Goal: Transaction & Acquisition: Purchase product/service

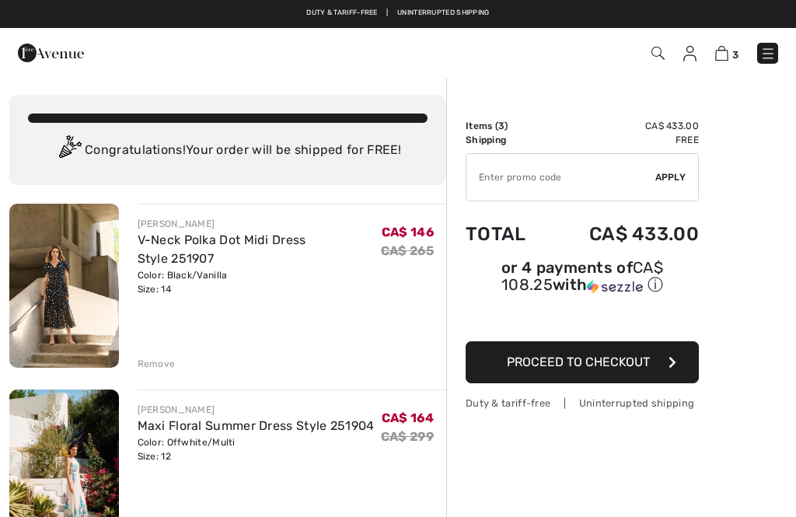
click at [671, 179] on span "Apply" at bounding box center [671, 177] width 31 height 14
click at [493, 182] on input "TEXT" at bounding box center [561, 177] width 189 height 47
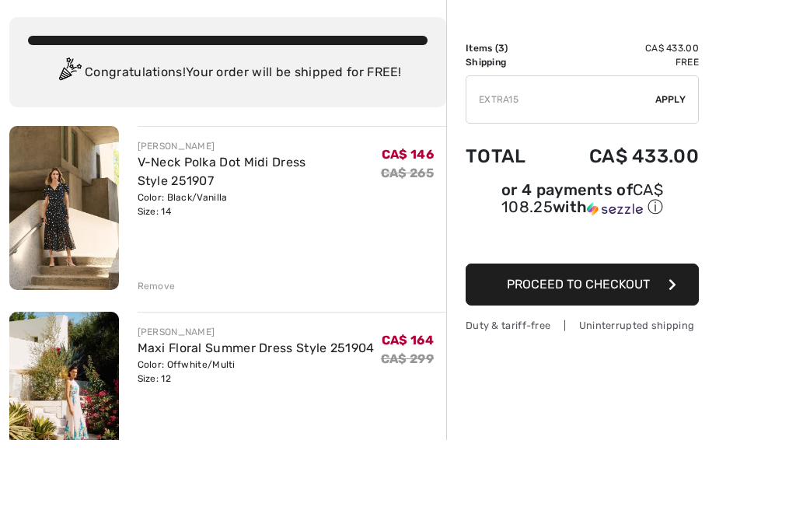
type input "EXTRA15"
click at [667, 153] on div "✔ Apply Remove" at bounding box center [582, 177] width 233 height 48
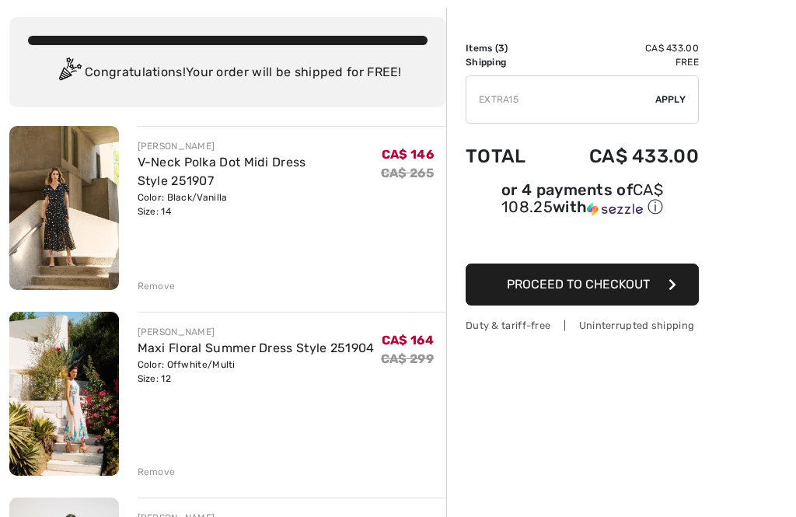
click at [665, 108] on div "✔ Apply Remove" at bounding box center [582, 99] width 233 height 48
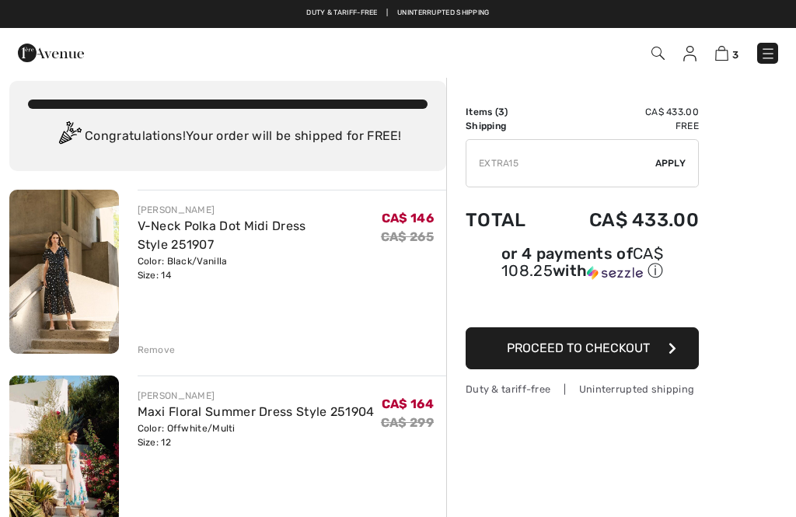
scroll to position [9, 0]
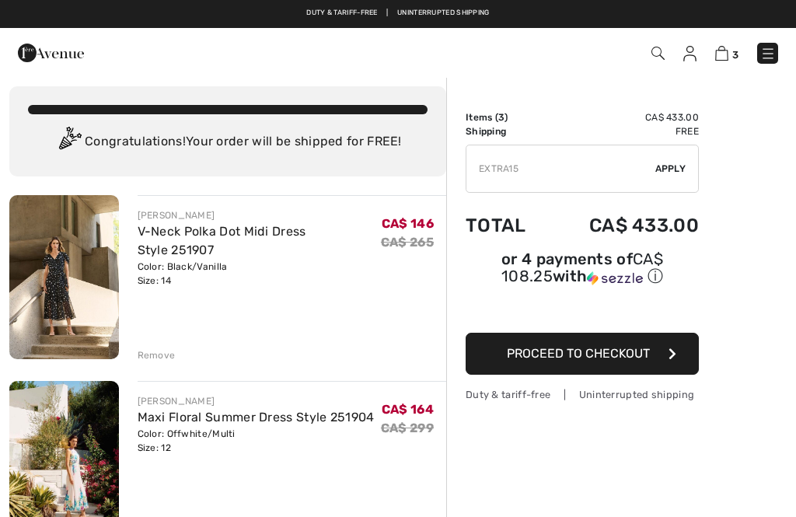
click at [667, 169] on span "Apply" at bounding box center [671, 169] width 31 height 14
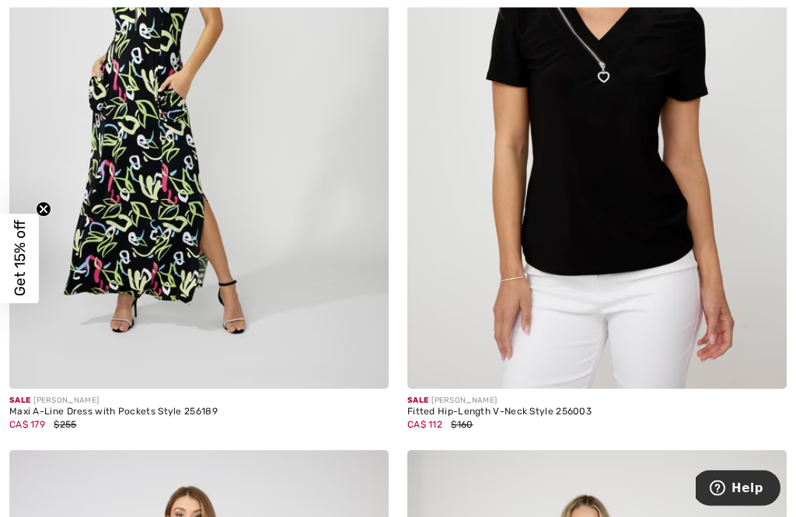
scroll to position [2406, 0]
click at [141, 234] on img at bounding box center [199, 104] width 380 height 569
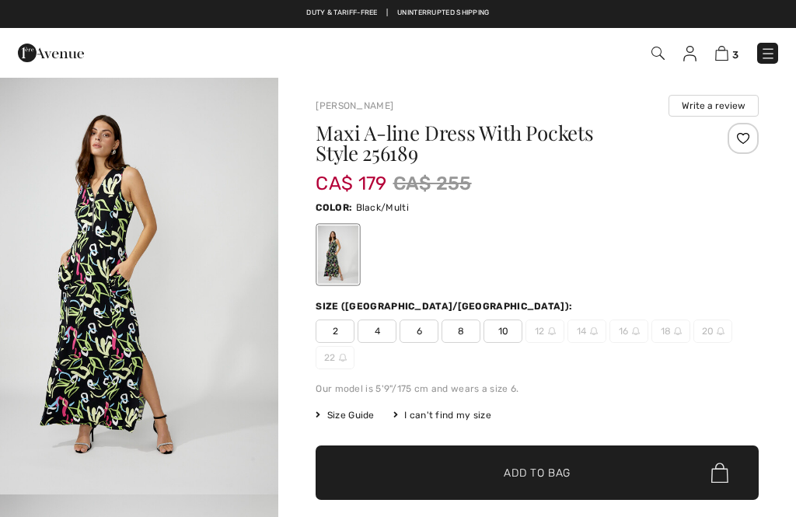
checkbox input "true"
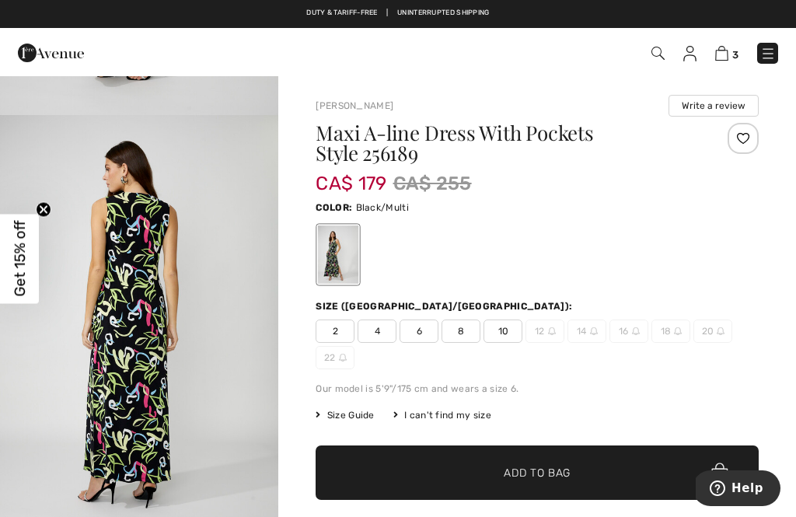
scroll to position [803, 0]
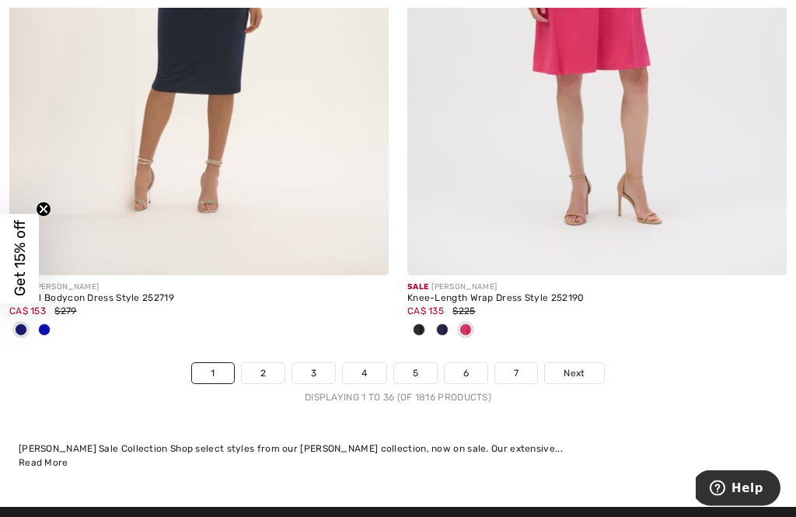
scroll to position [11748, 0]
click at [265, 371] on link "2" at bounding box center [263, 373] width 43 height 20
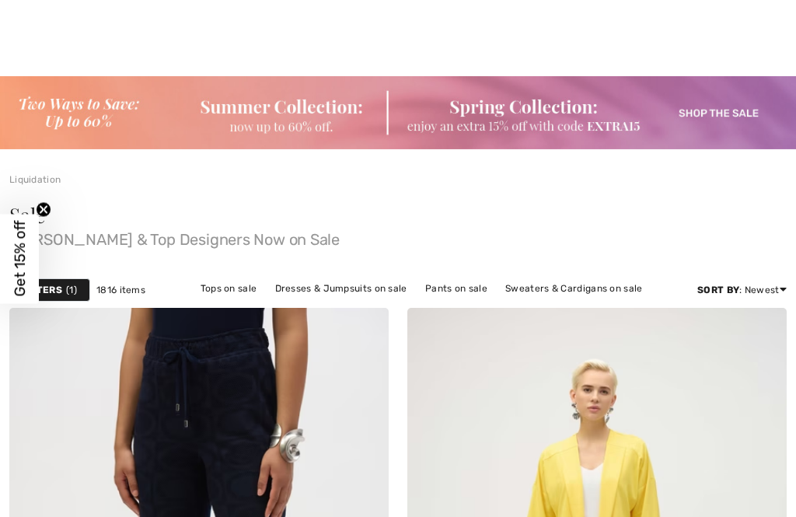
checkbox input "true"
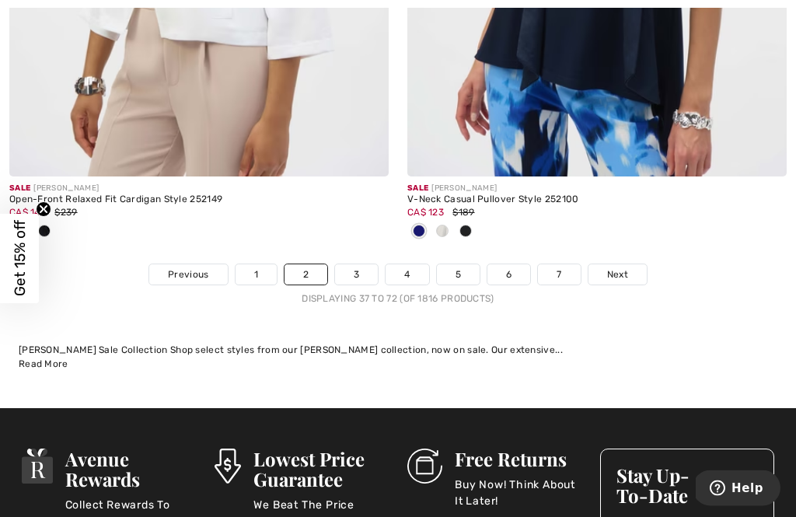
scroll to position [12103, 0]
click at [355, 264] on link "3" at bounding box center [356, 274] width 43 height 20
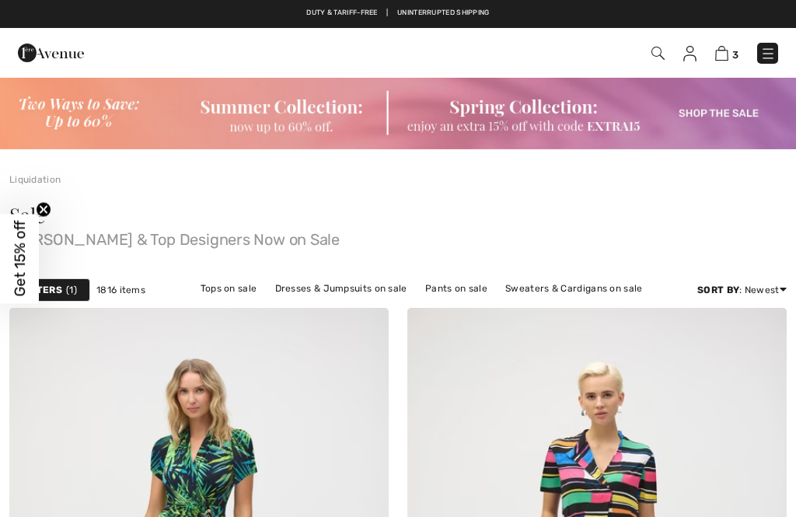
checkbox input "true"
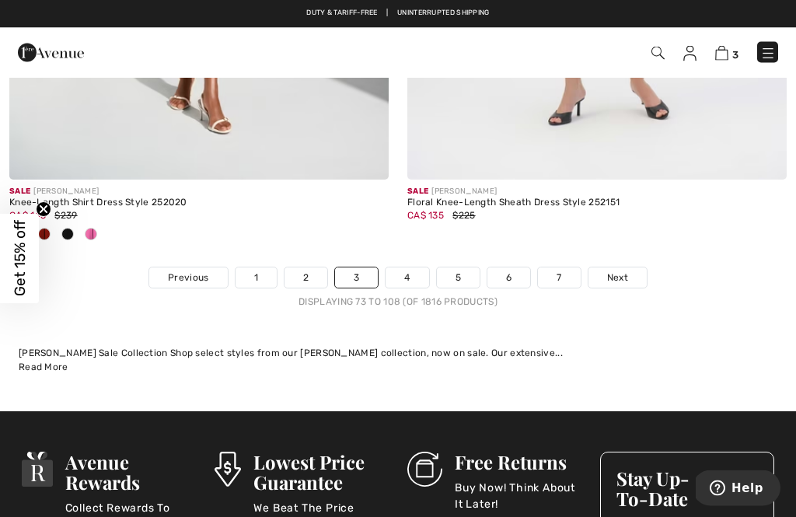
scroll to position [11979, 0]
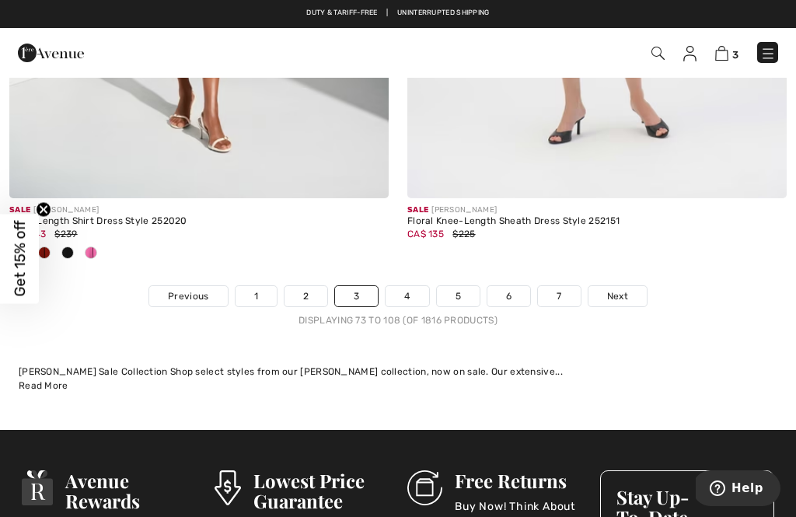
click at [405, 286] on link "4" at bounding box center [407, 296] width 43 height 20
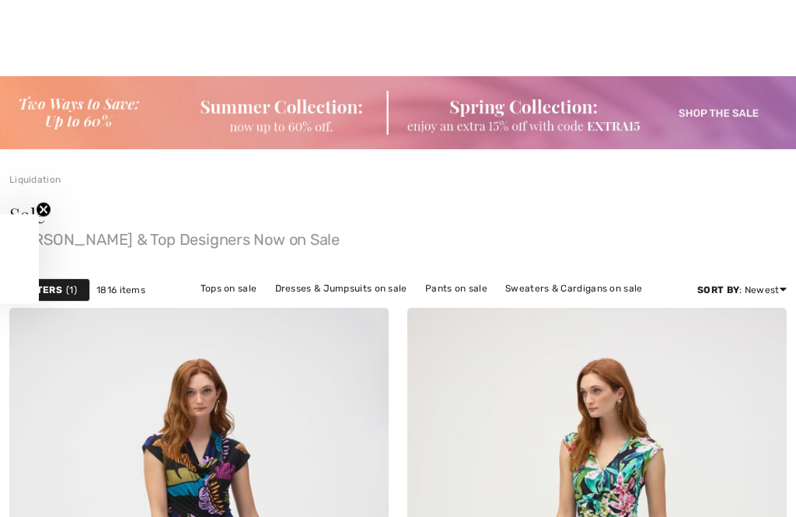
checkbox input "true"
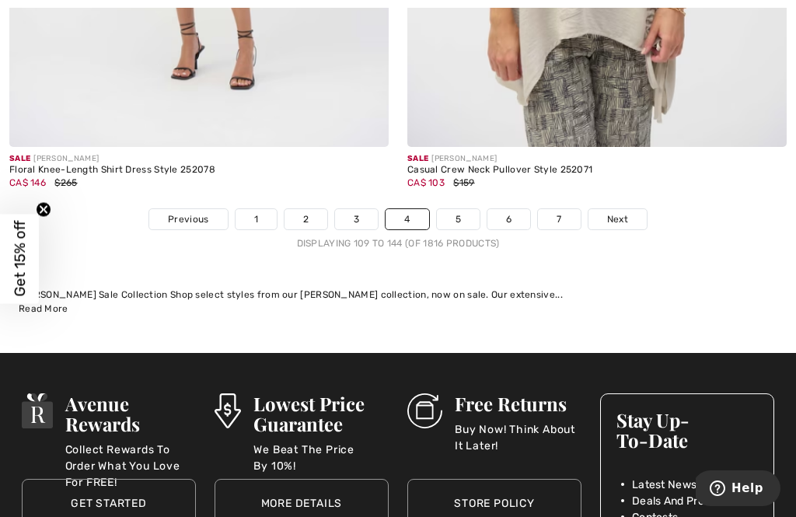
scroll to position [11896, 0]
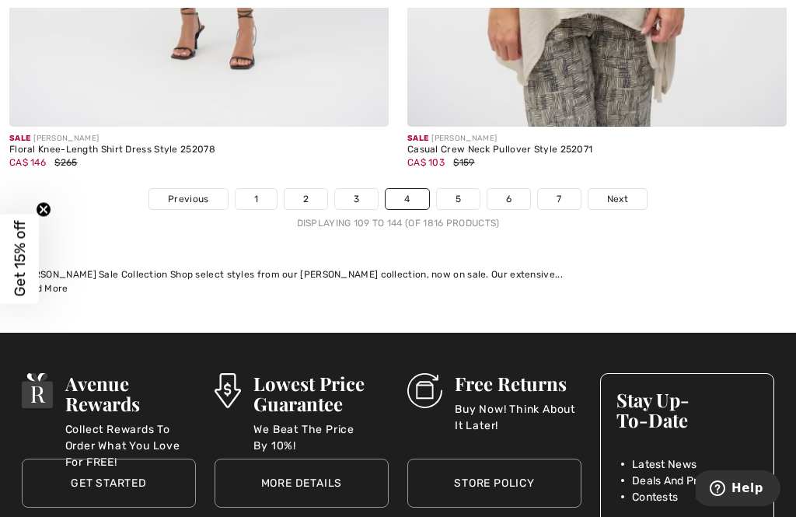
click at [447, 189] on link "5" at bounding box center [458, 199] width 43 height 20
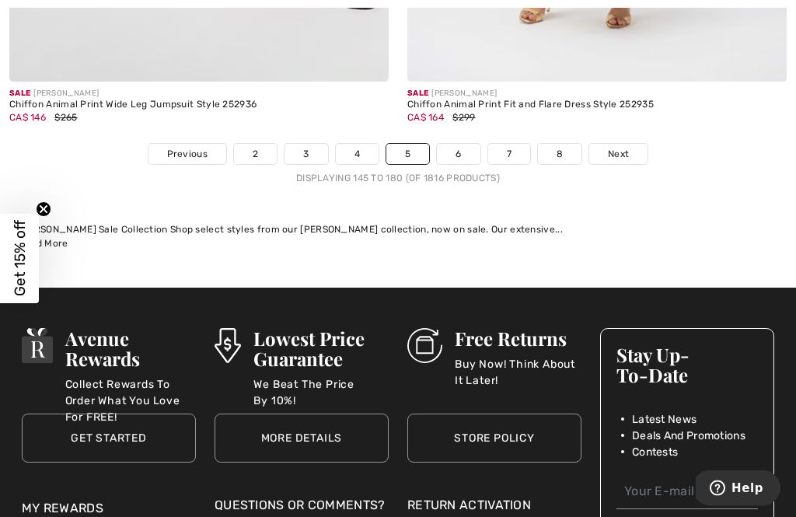
scroll to position [11941, 0]
click at [453, 145] on link "6" at bounding box center [458, 154] width 43 height 20
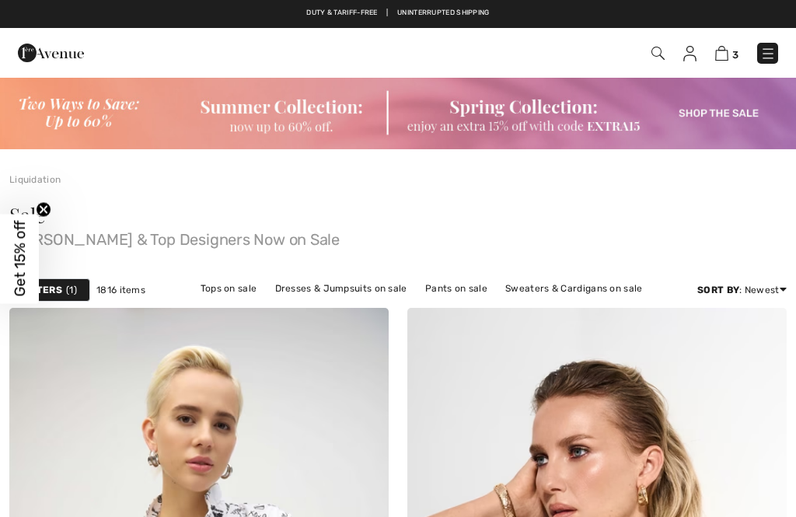
checkbox input "true"
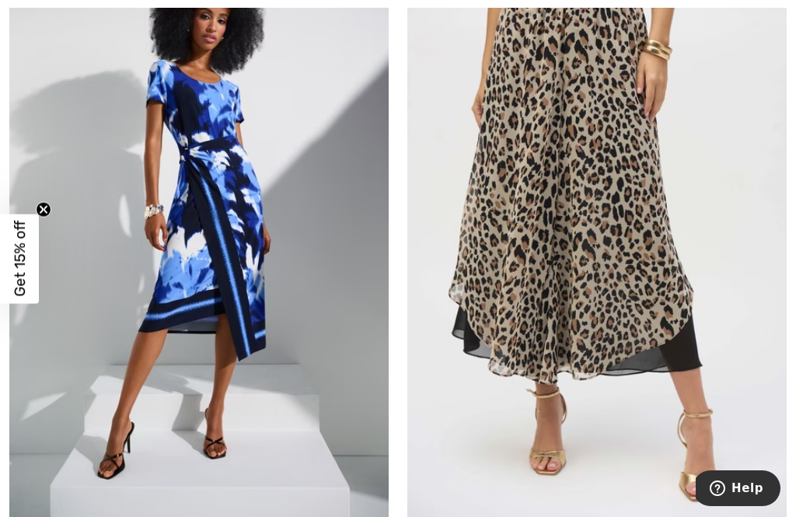
scroll to position [7466, 0]
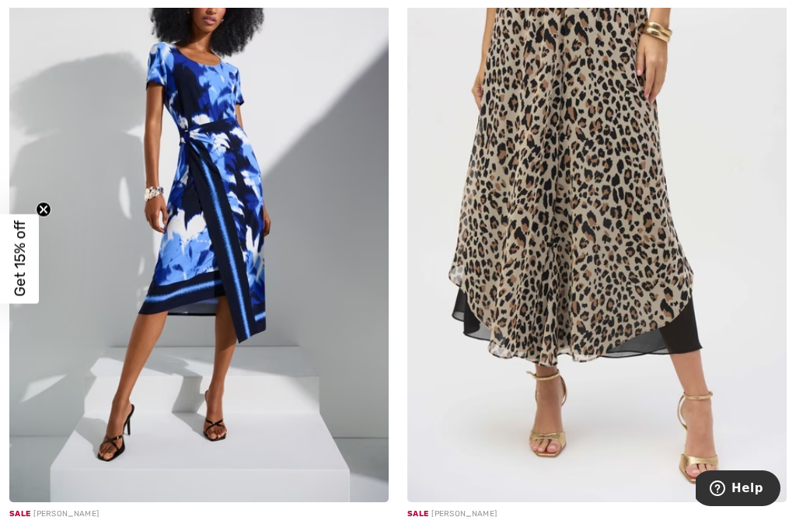
click at [110, 389] on img at bounding box center [199, 217] width 380 height 569
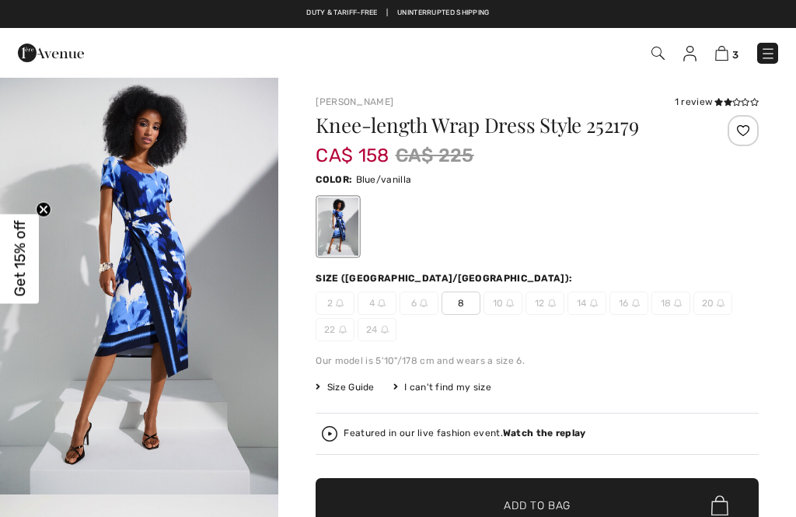
checkbox input "true"
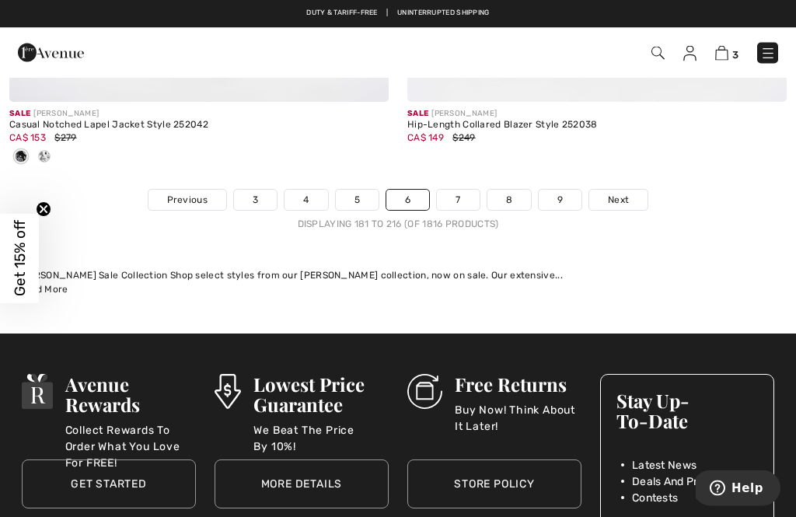
scroll to position [11801, 0]
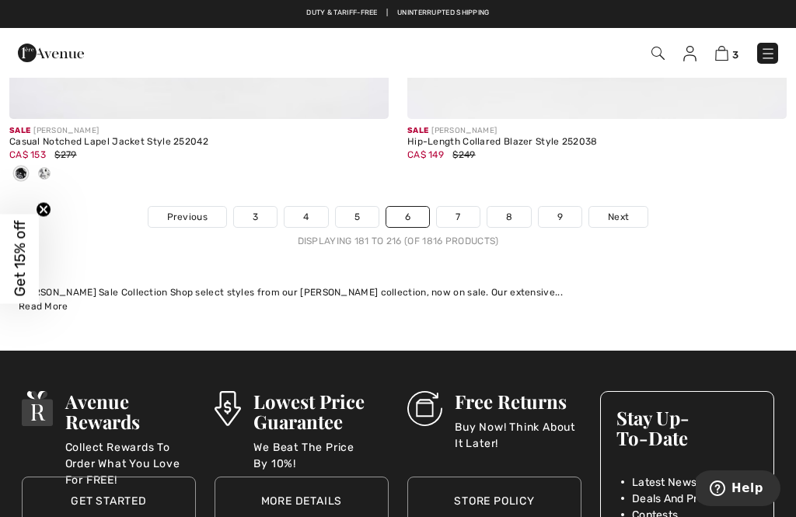
click at [452, 207] on link "7" at bounding box center [458, 217] width 42 height 20
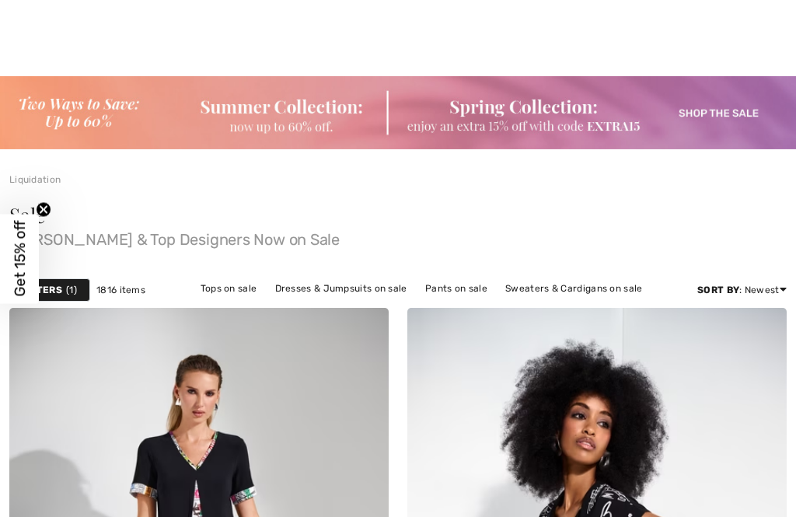
checkbox input "true"
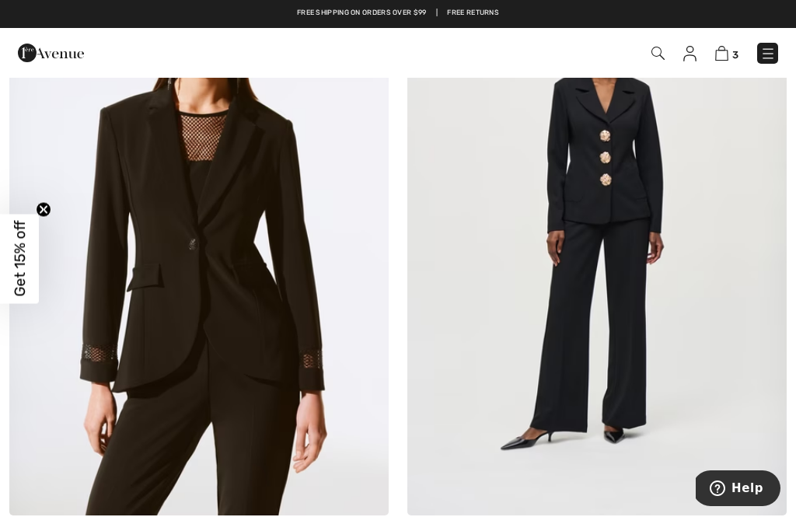
scroll to position [6996, 0]
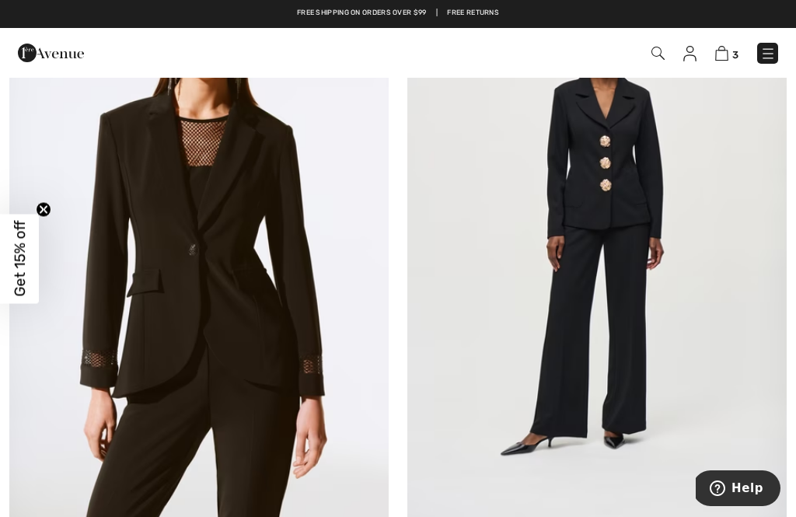
click at [572, 313] on img at bounding box center [598, 236] width 380 height 569
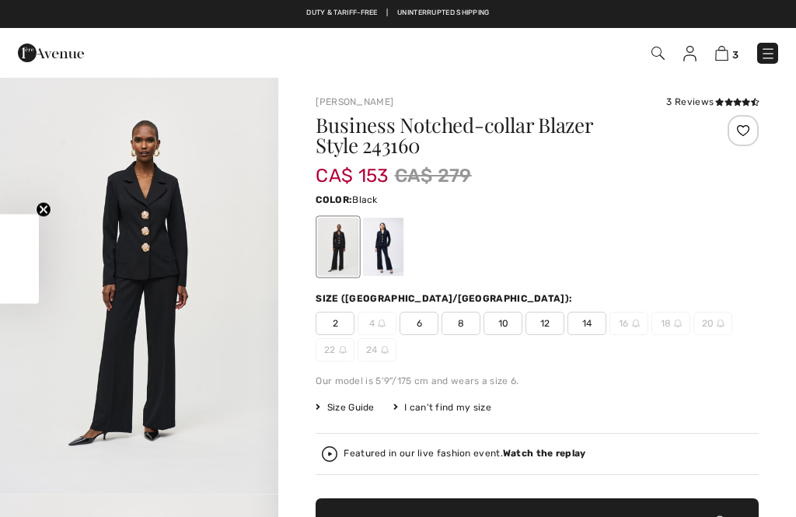
checkbox input "true"
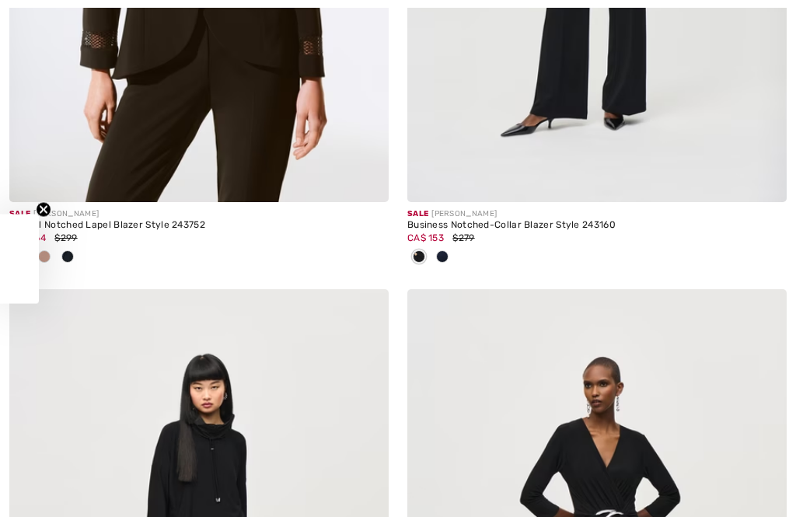
checkbox input "true"
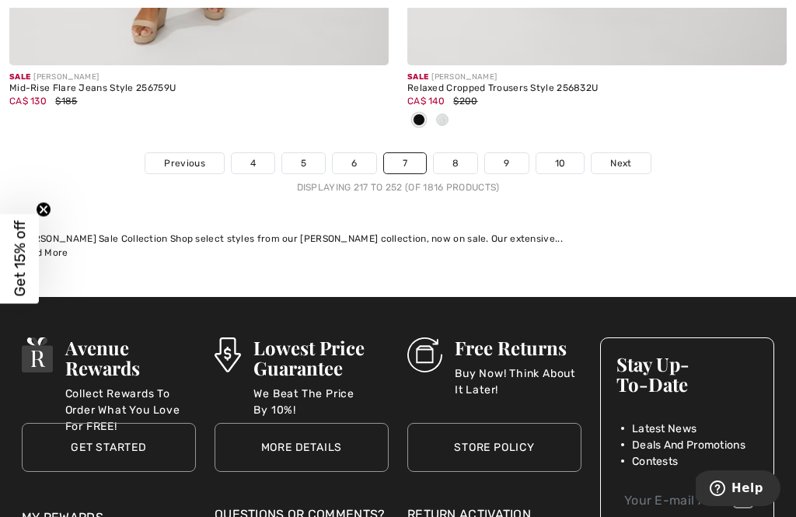
scroll to position [12145, 0]
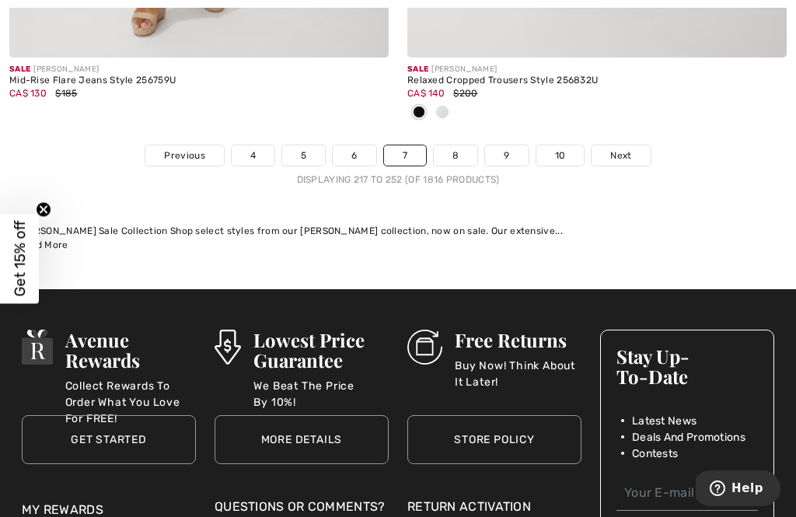
click at [444, 145] on link "8" at bounding box center [456, 155] width 44 height 20
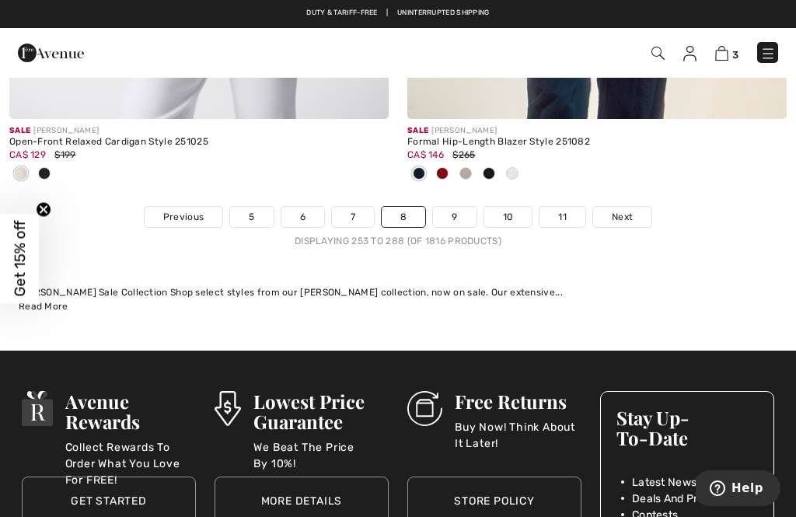
scroll to position [11950, 0]
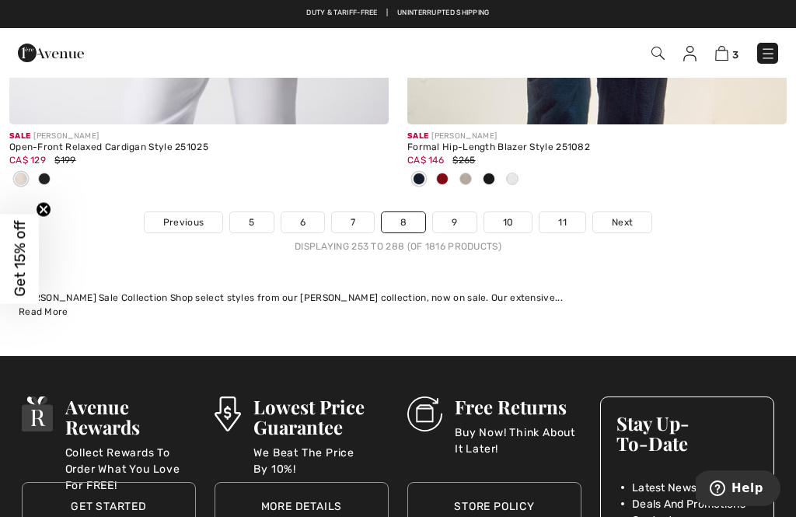
click at [467, 219] on link "9" at bounding box center [454, 222] width 43 height 20
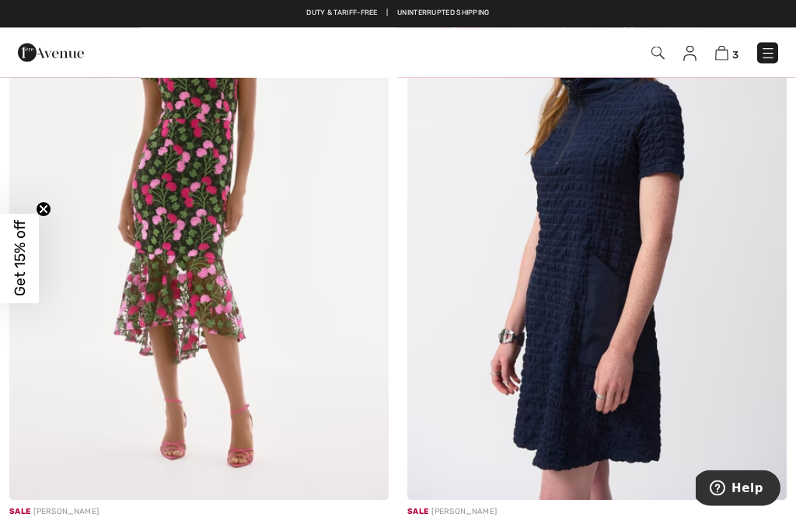
scroll to position [2998, 0]
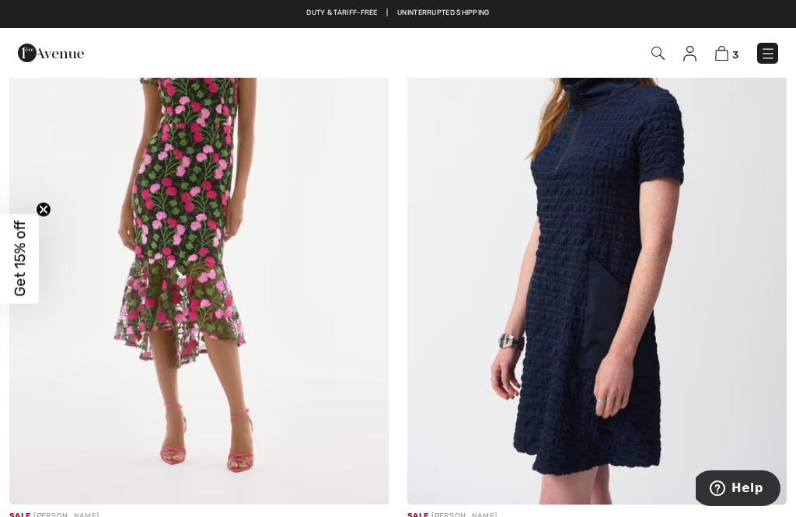
click at [137, 222] on img at bounding box center [199, 219] width 380 height 569
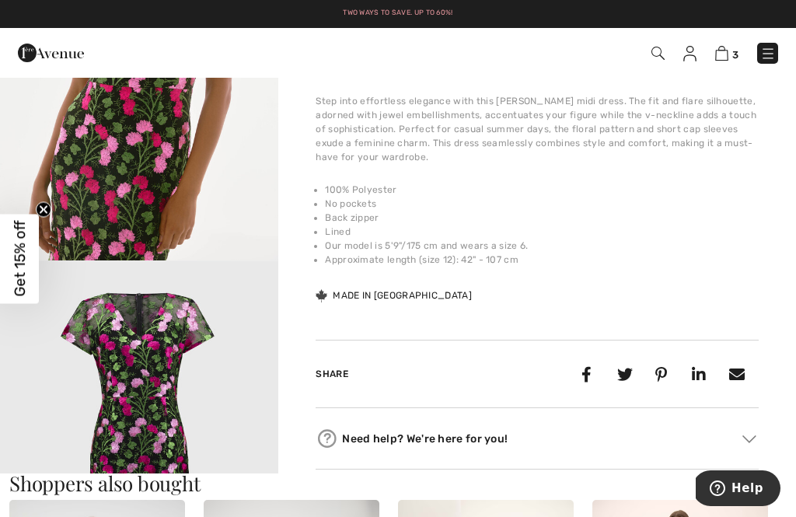
scroll to position [549, 0]
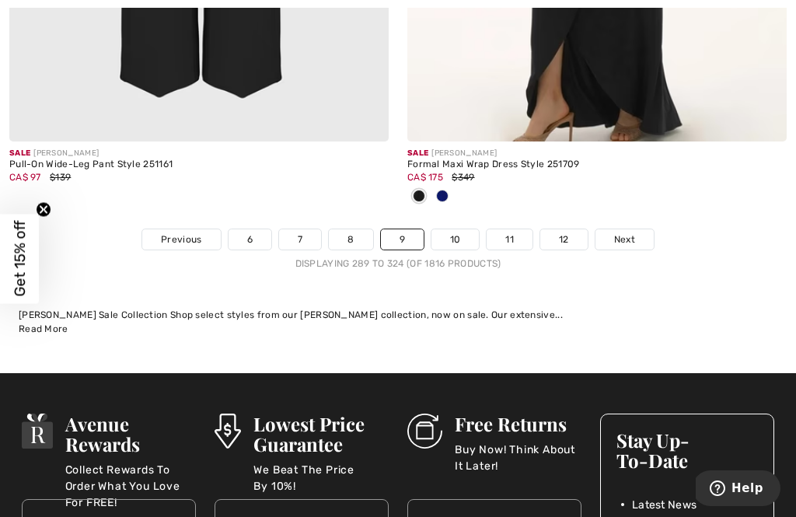
scroll to position [12172, 0]
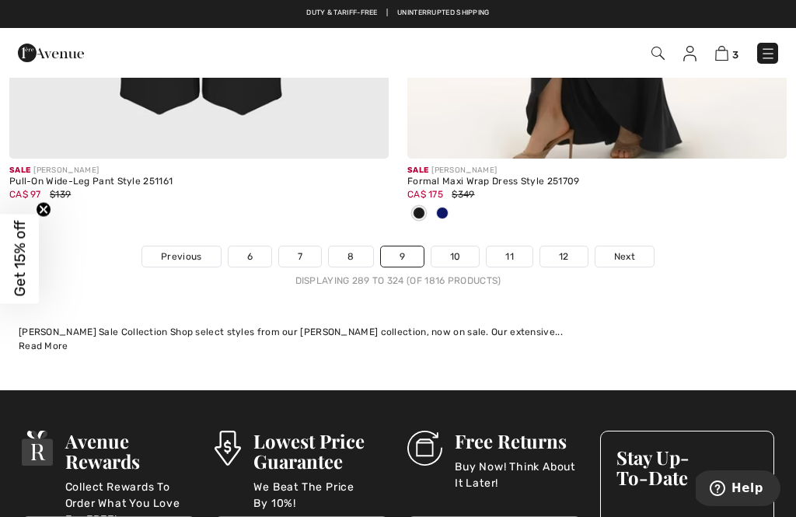
click at [453, 247] on link "10" at bounding box center [456, 257] width 48 height 20
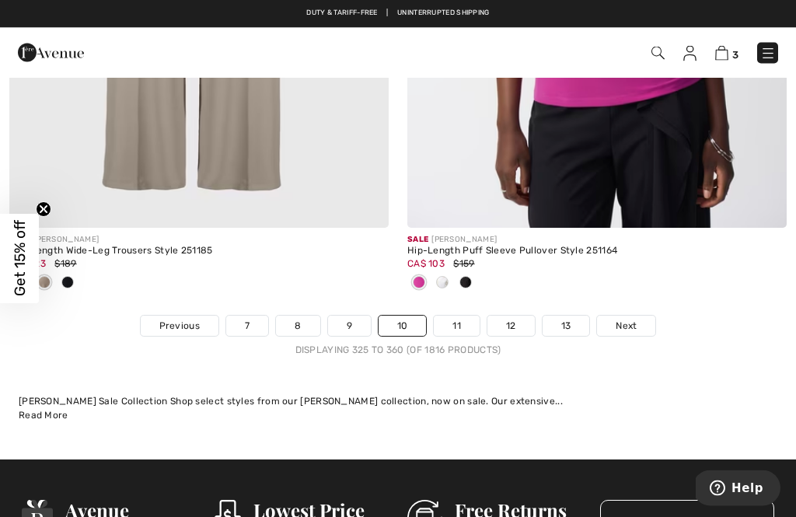
scroll to position [12103, 0]
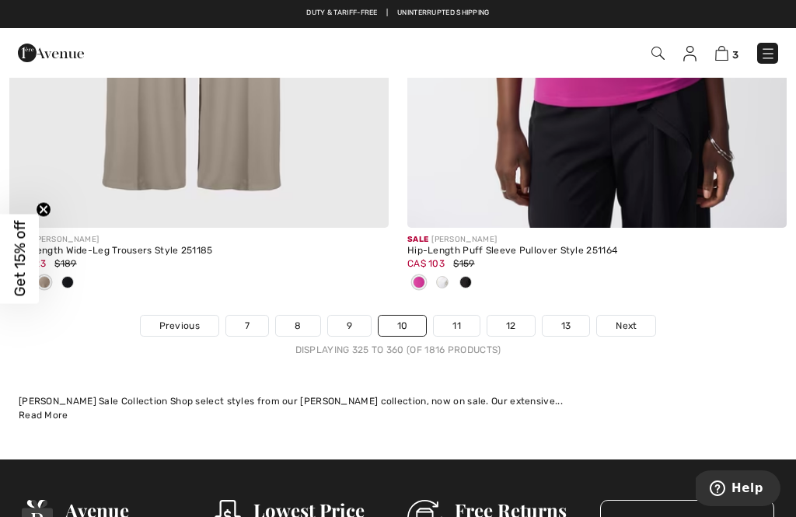
click at [460, 316] on link "11" at bounding box center [457, 326] width 46 height 20
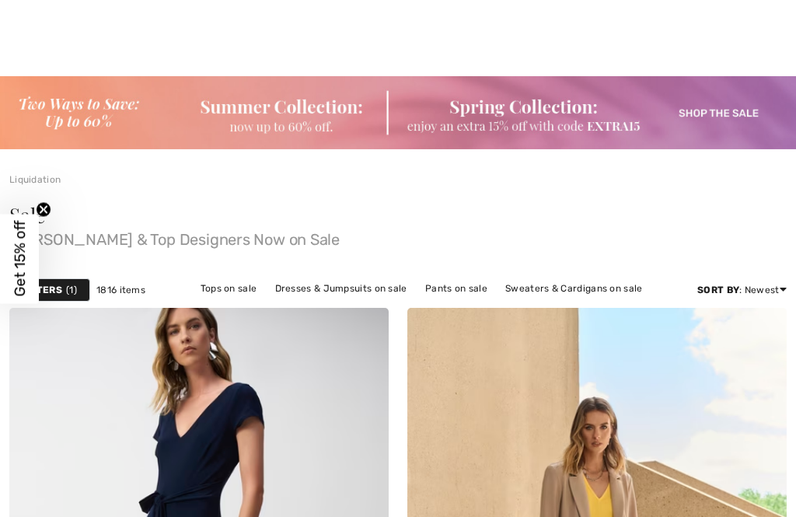
checkbox input "true"
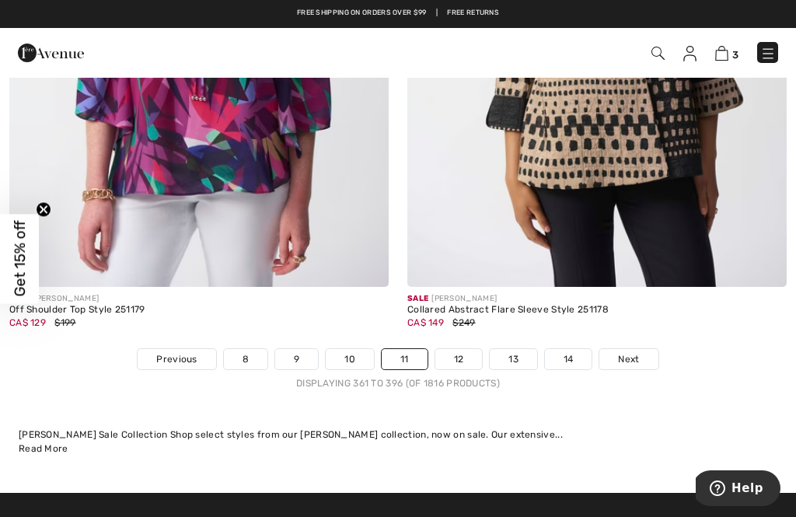
scroll to position [11731, 0]
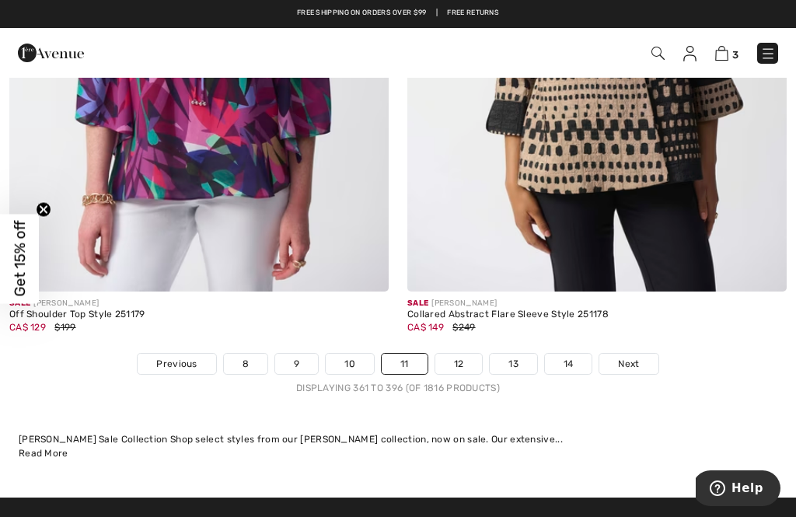
click at [452, 362] on link "12" at bounding box center [459, 364] width 47 height 20
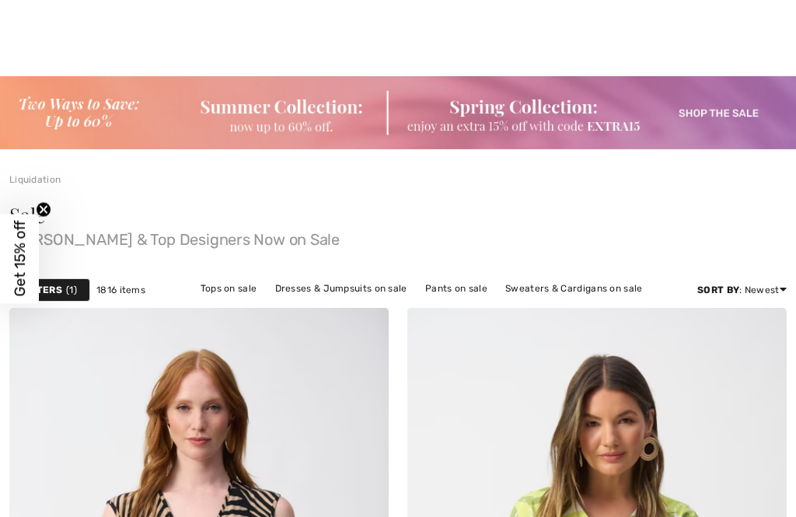
checkbox input "true"
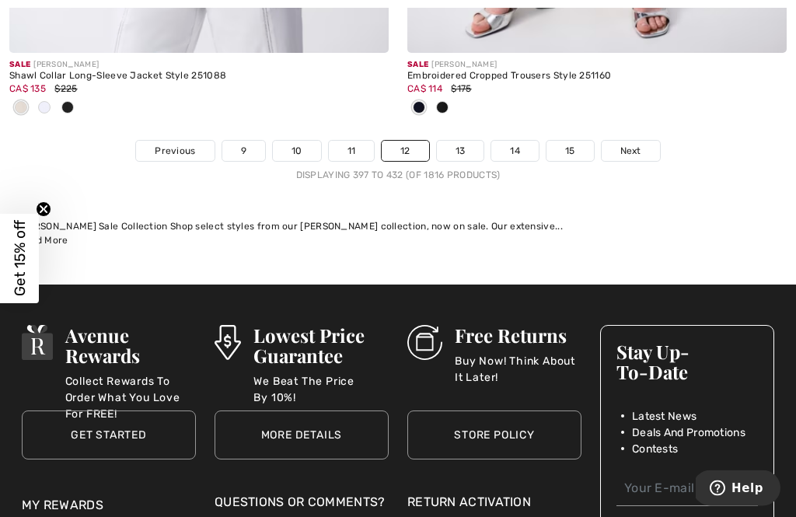
scroll to position [12021, 0]
click at [445, 142] on link "13" at bounding box center [460, 151] width 47 height 20
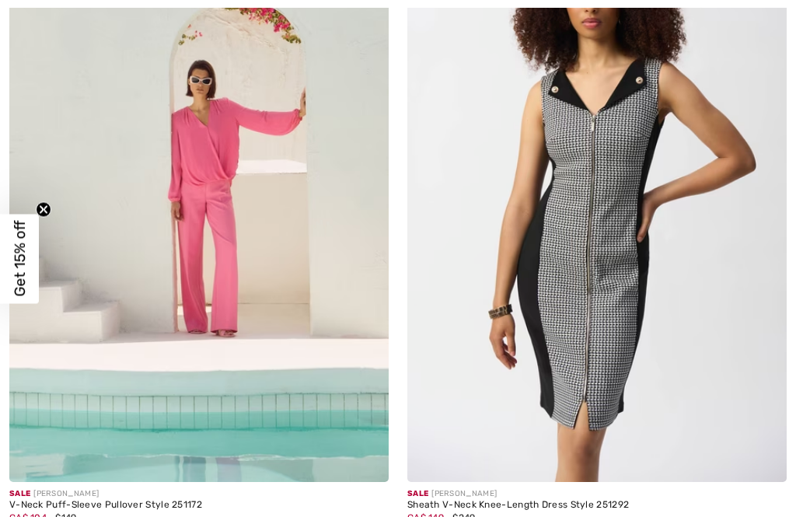
checkbox input "true"
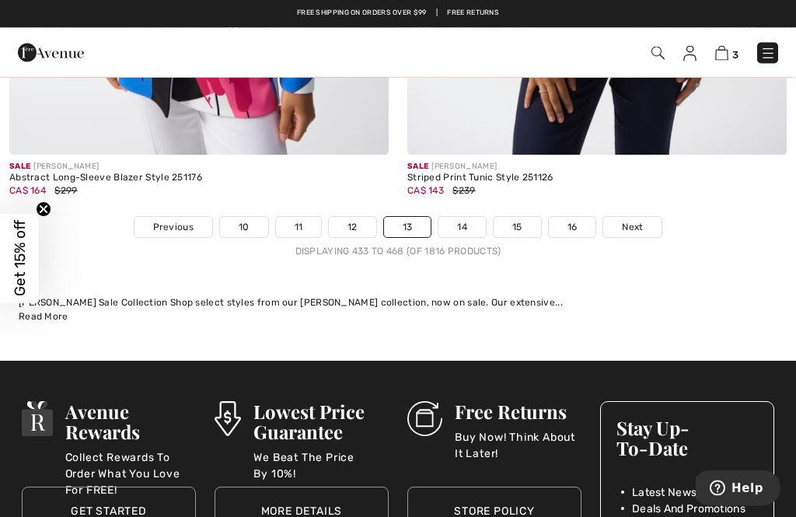
scroll to position [12022, 0]
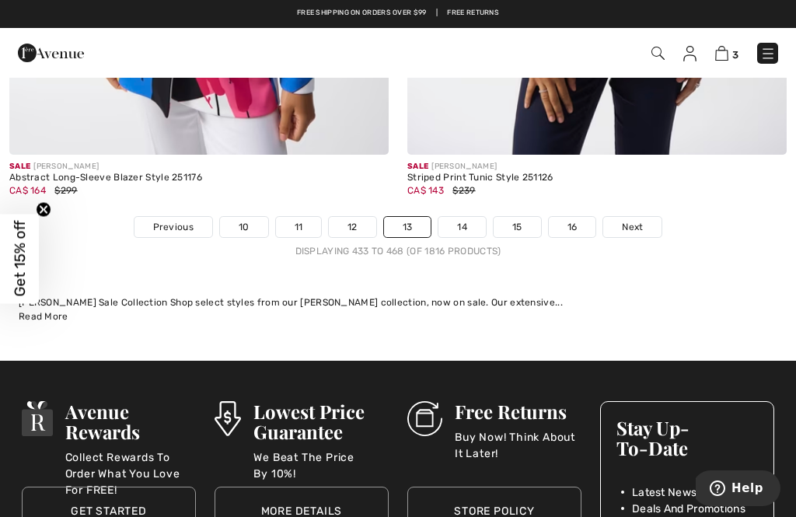
click at [463, 223] on link "14" at bounding box center [462, 227] width 47 height 20
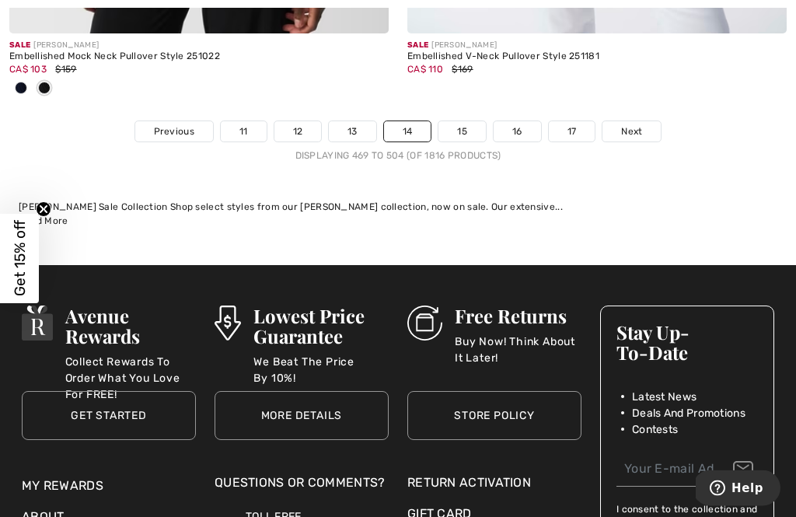
scroll to position [12220, 0]
click at [453, 121] on link "15" at bounding box center [462, 131] width 47 height 20
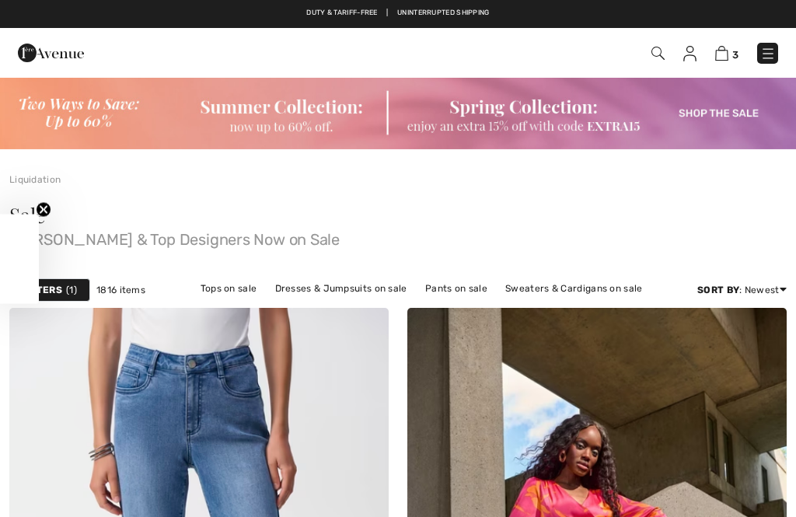
checkbox input "true"
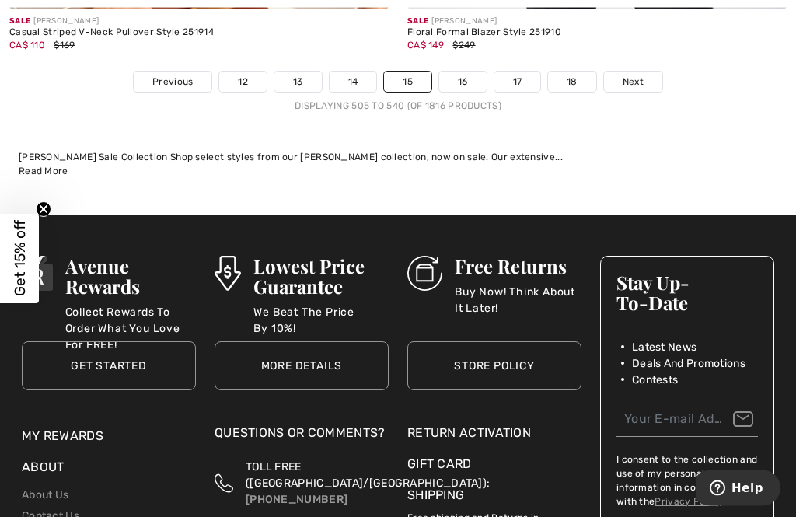
scroll to position [12067, 0]
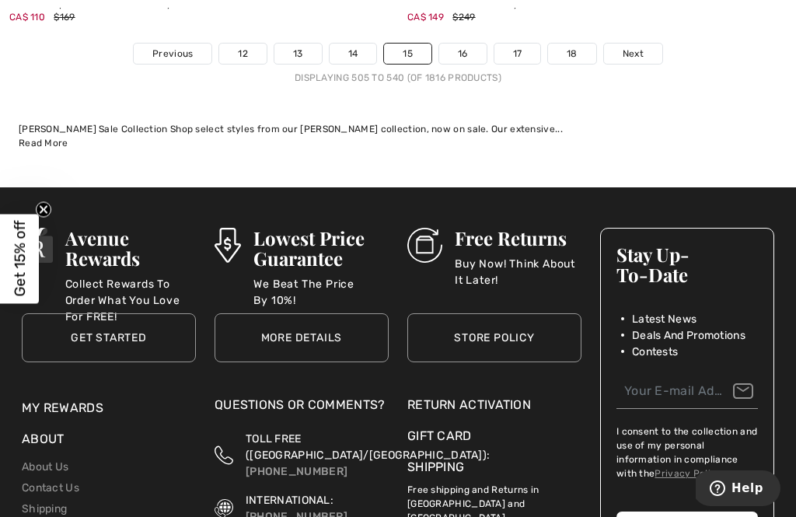
click at [459, 46] on link "16" at bounding box center [462, 54] width 47 height 20
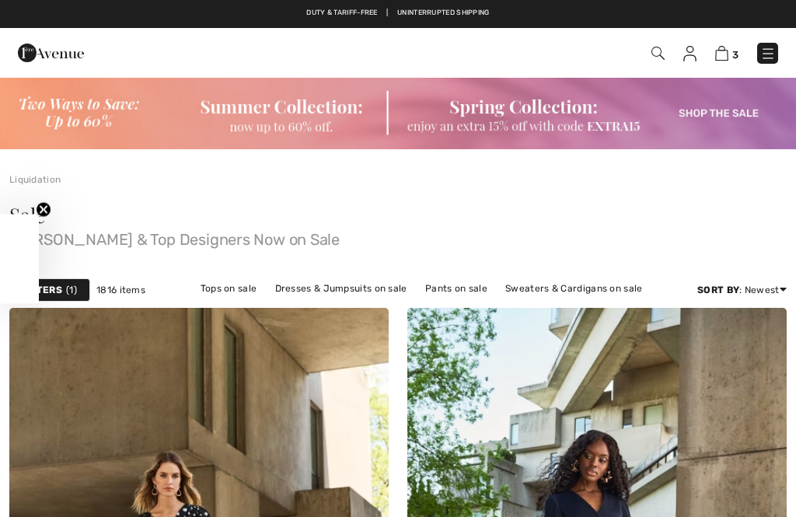
checkbox input "true"
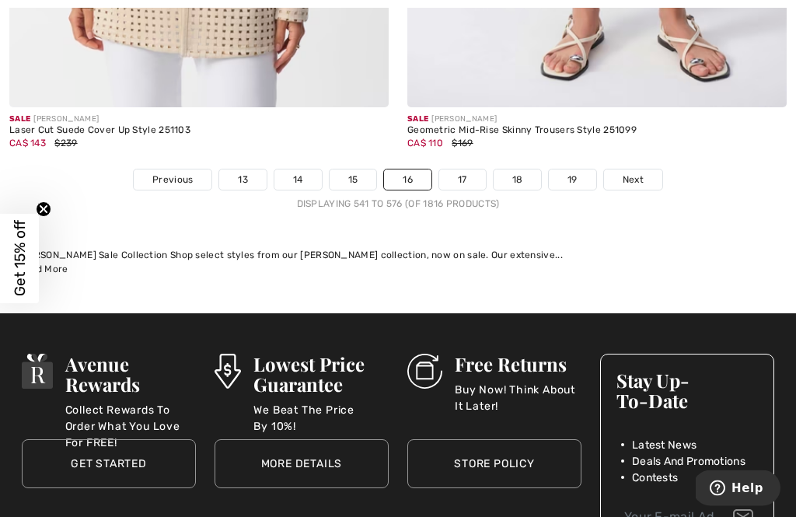
scroll to position [11813, 0]
click at [453, 170] on link "17" at bounding box center [462, 180] width 47 height 20
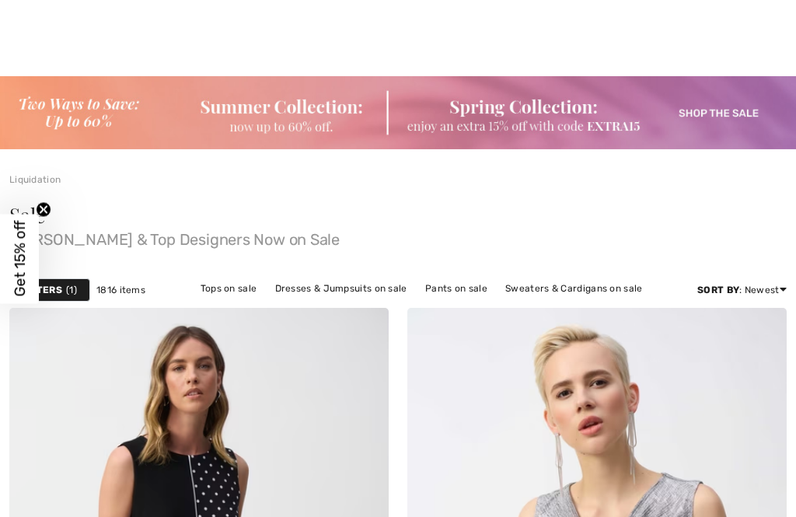
scroll to position [426, 0]
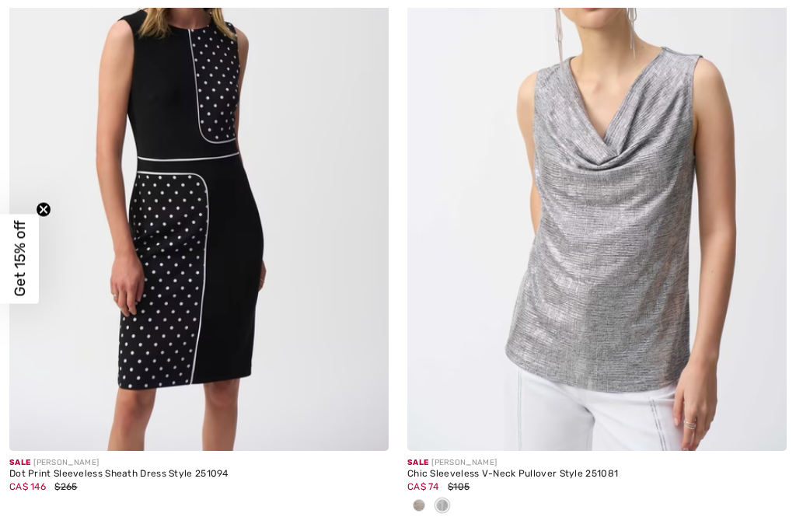
checkbox input "true"
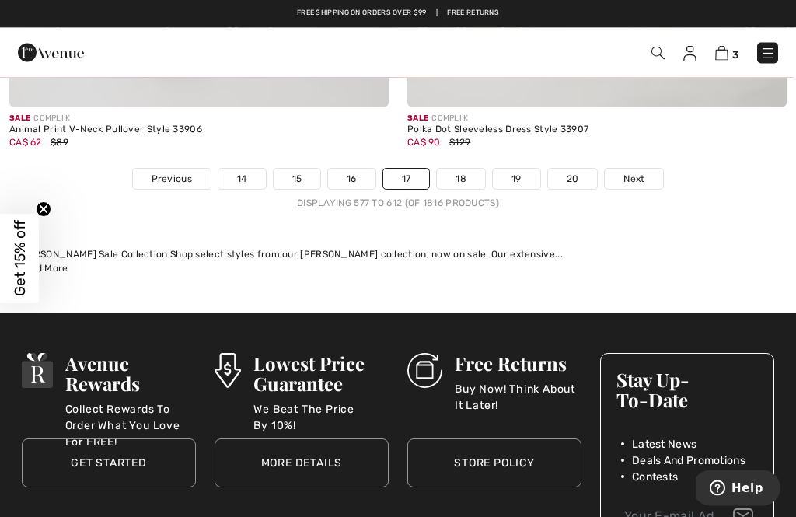
scroll to position [11990, 0]
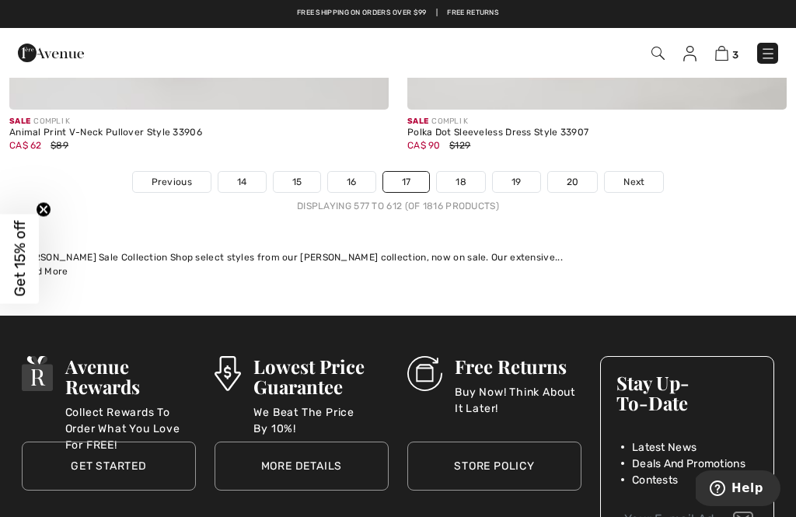
click at [464, 176] on link "18" at bounding box center [461, 182] width 48 height 20
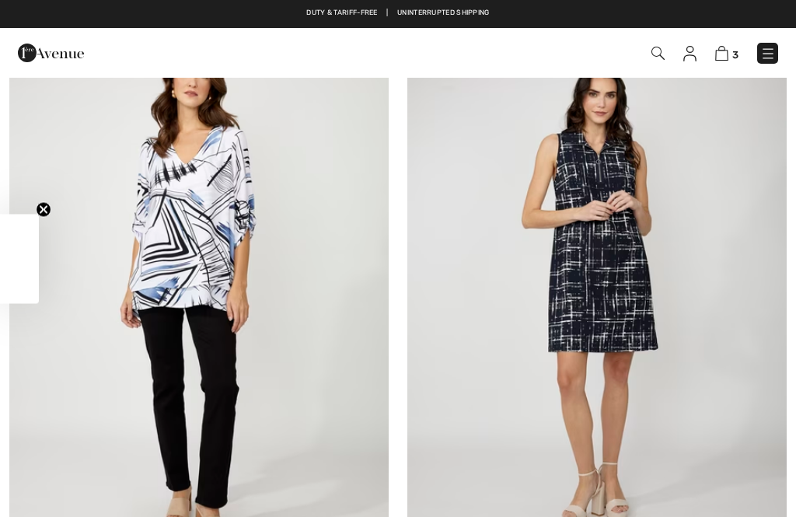
checkbox input "true"
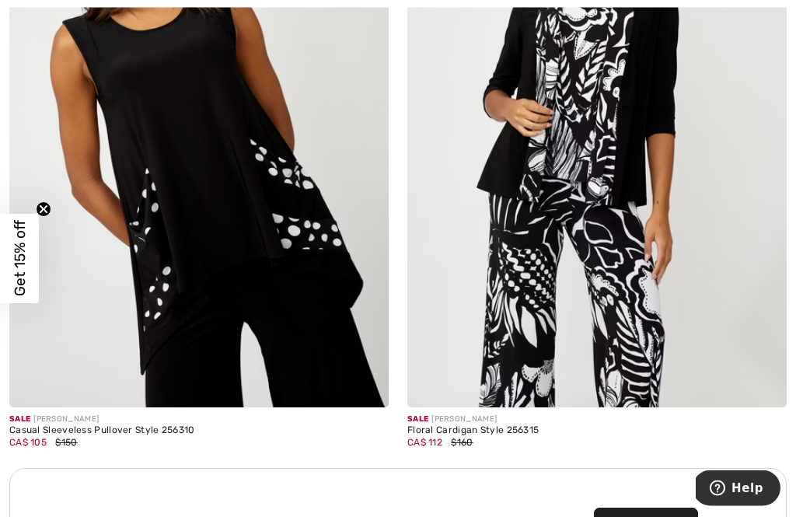
scroll to position [7612, 0]
click at [200, 313] on img at bounding box center [199, 122] width 380 height 569
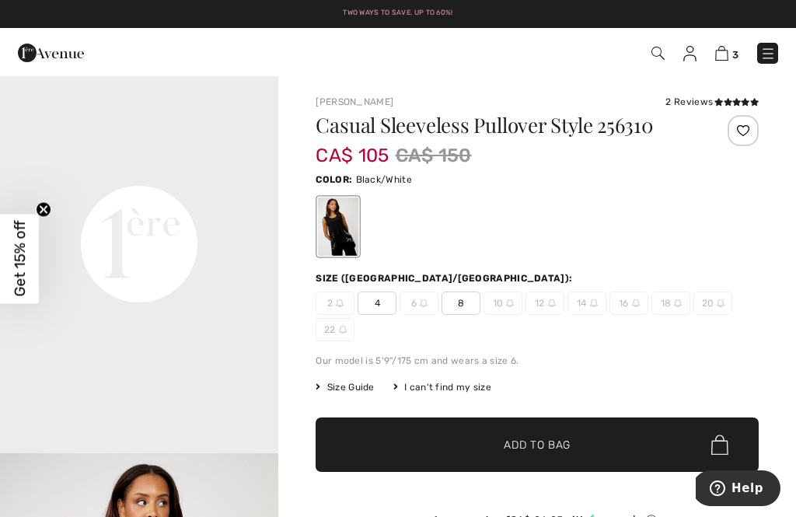
scroll to position [875, 0]
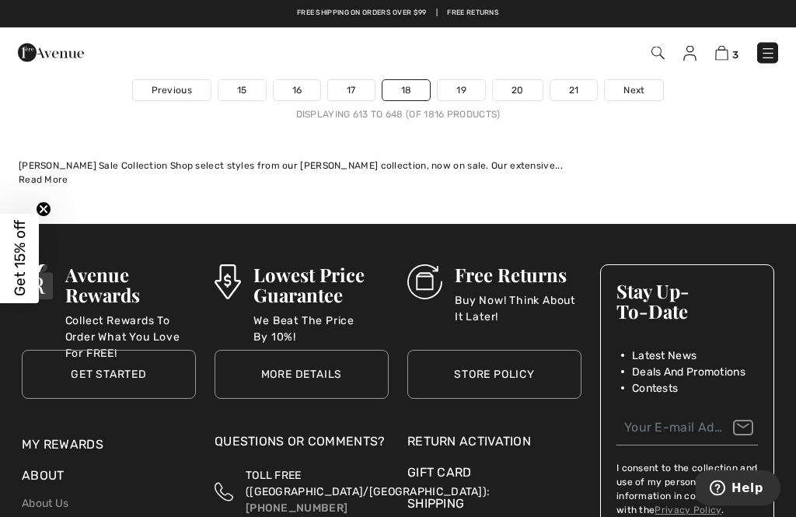
scroll to position [11931, 0]
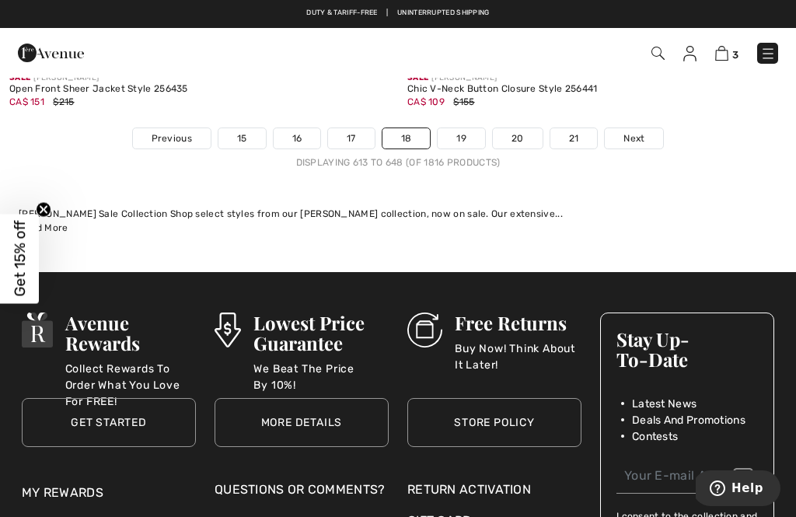
click at [465, 129] on link "19" at bounding box center [461, 138] width 47 height 20
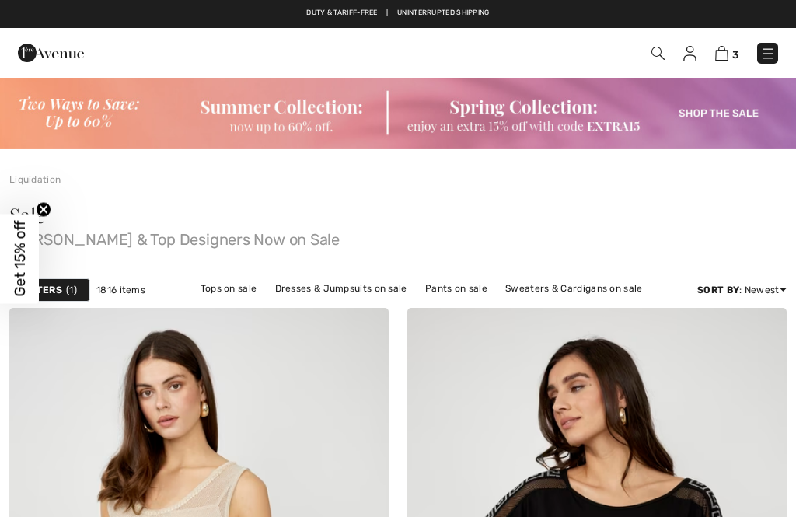
checkbox input "true"
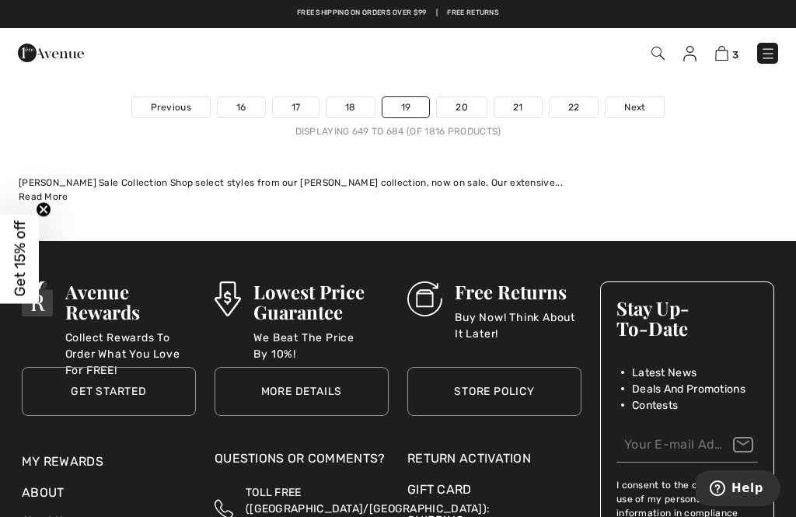
scroll to position [11902, 0]
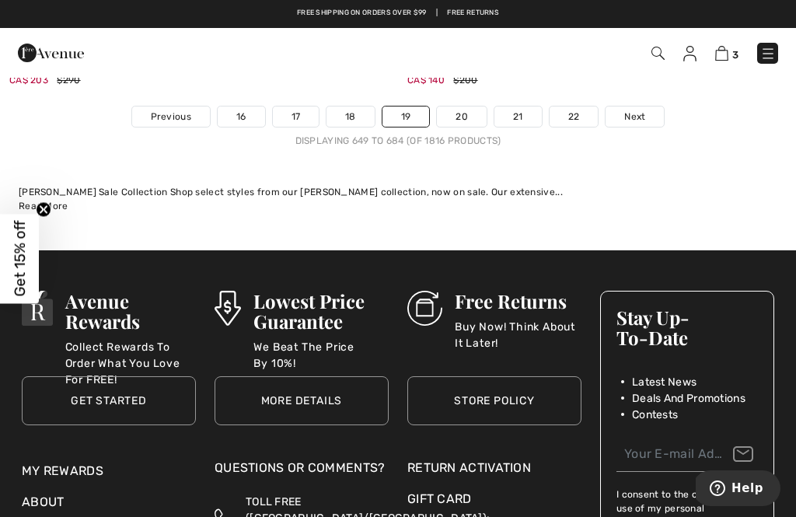
click at [459, 112] on link "20" at bounding box center [462, 117] width 50 height 20
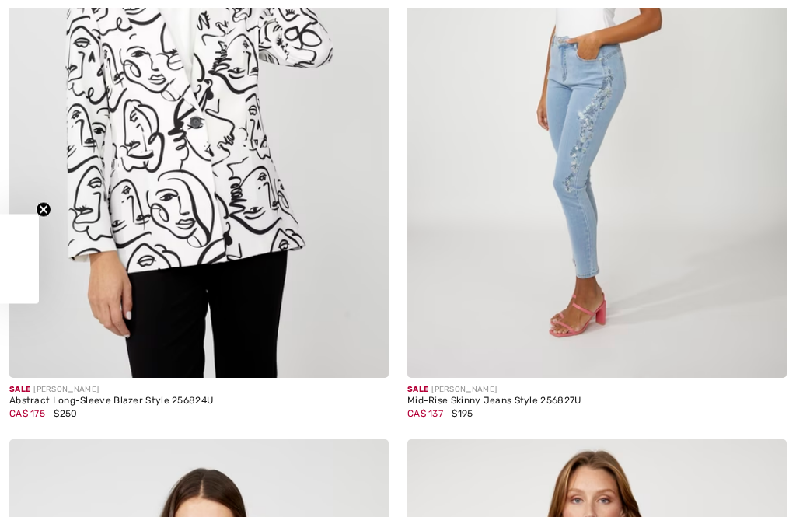
checkbox input "true"
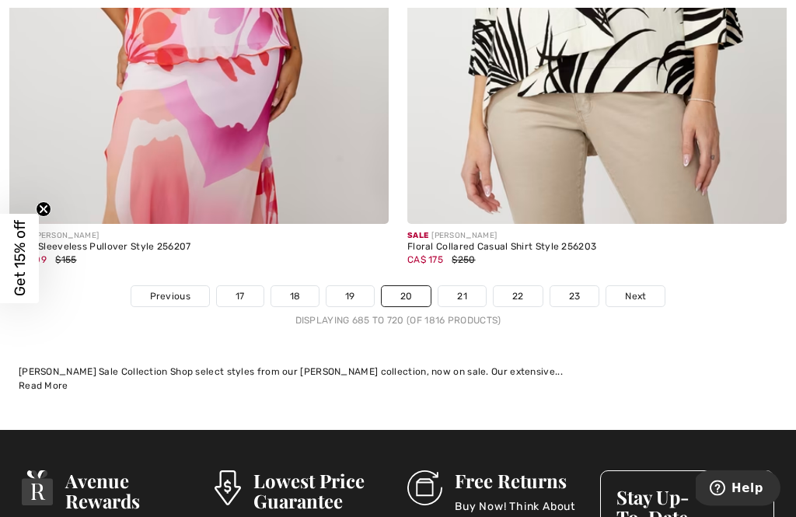
scroll to position [11796, 0]
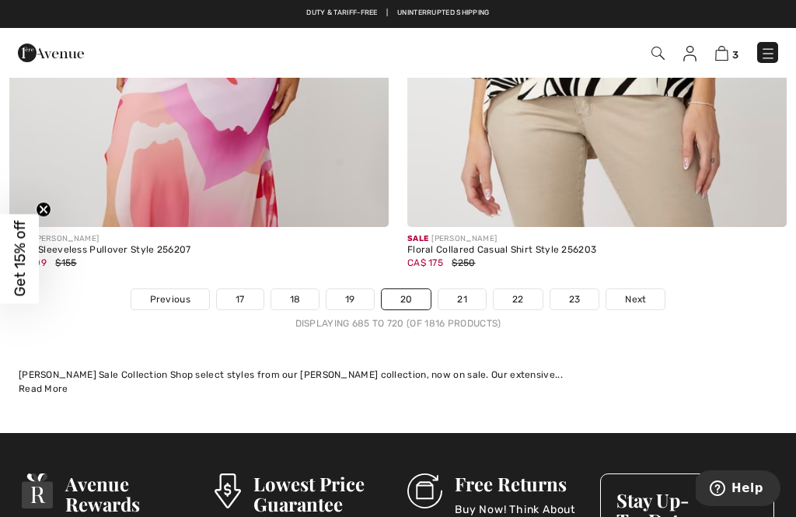
click at [457, 297] on link "21" at bounding box center [462, 299] width 47 height 20
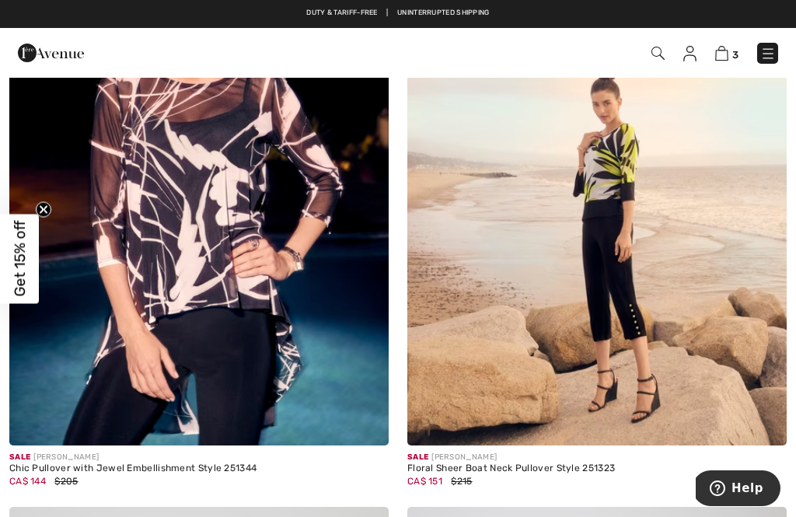
scroll to position [10260, 0]
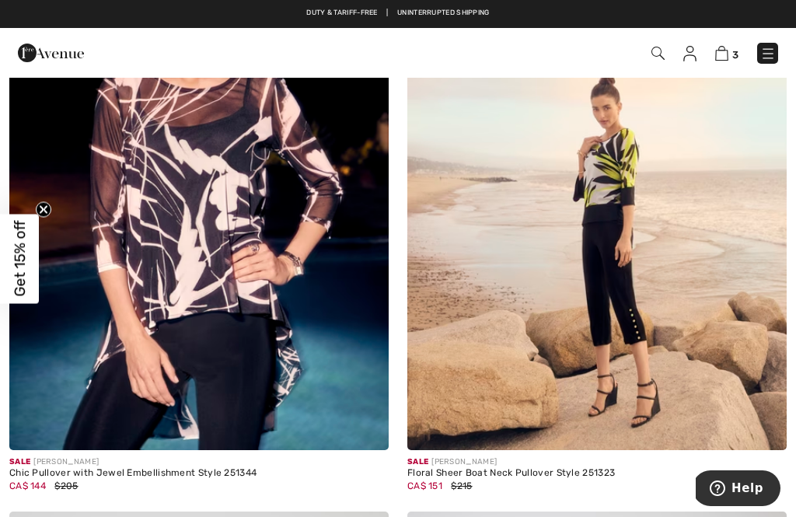
click at [600, 195] on img at bounding box center [598, 165] width 380 height 569
click at [628, 254] on img at bounding box center [598, 165] width 380 height 569
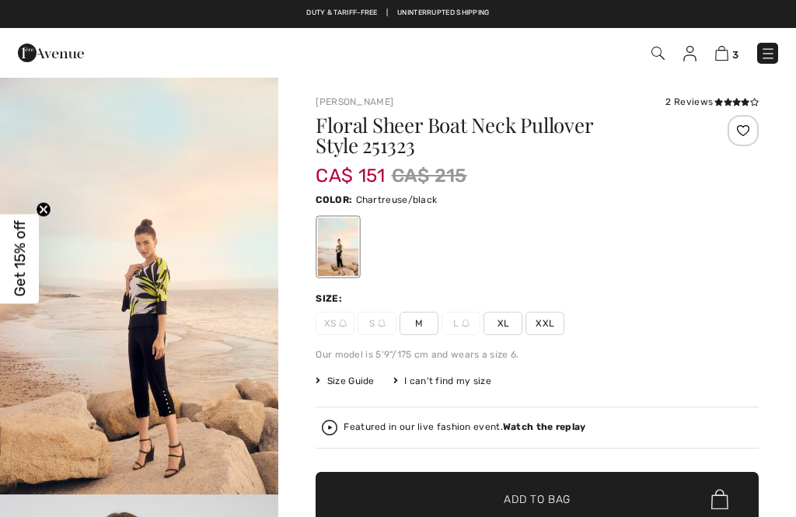
checkbox input "true"
click at [126, 313] on img "1 / 5" at bounding box center [139, 285] width 278 height 418
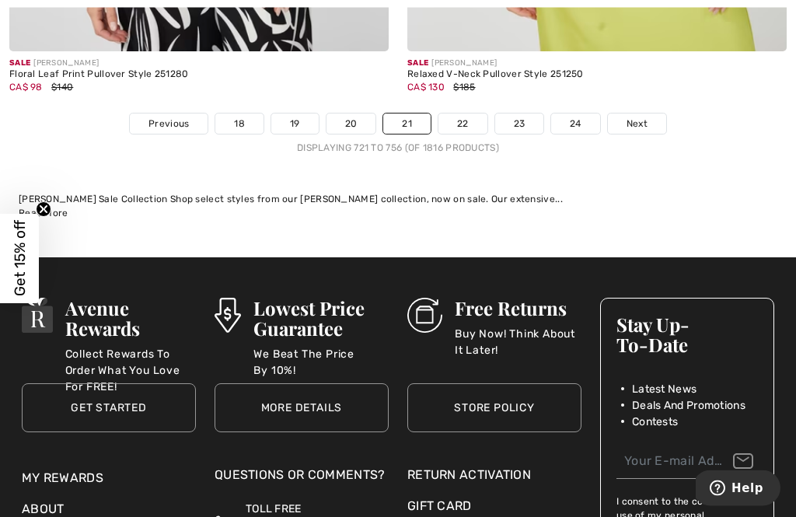
scroll to position [11909, 0]
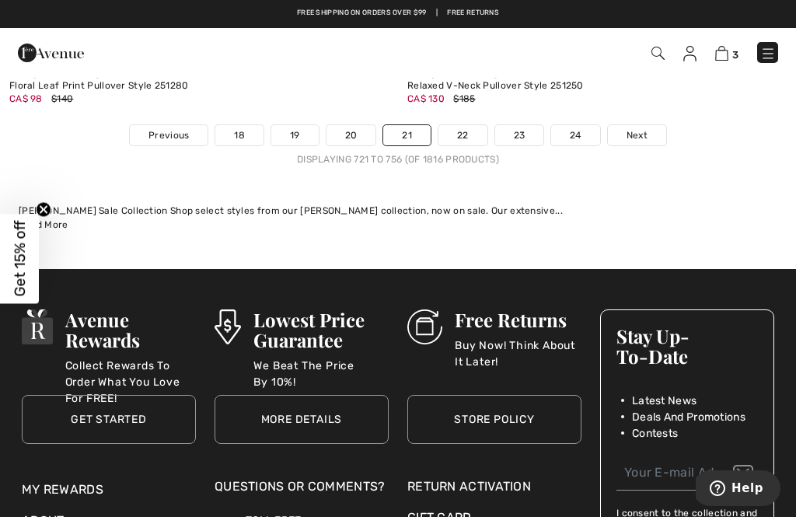
click at [455, 125] on link "22" at bounding box center [463, 135] width 49 height 20
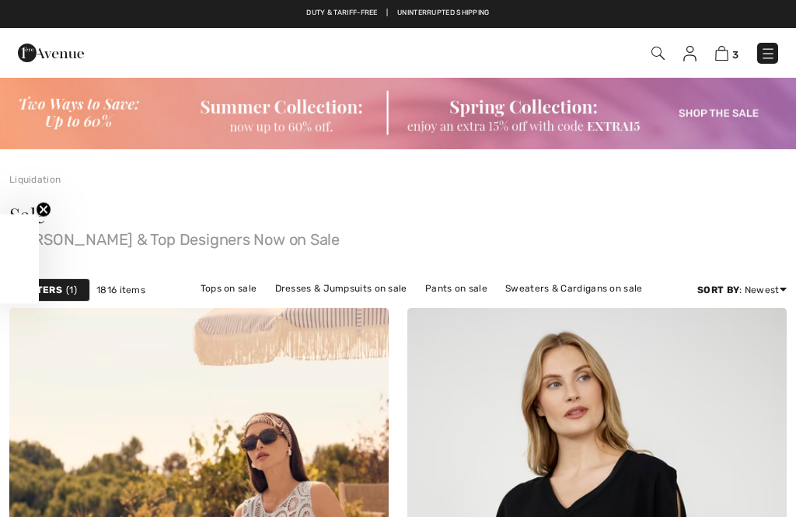
checkbox input "true"
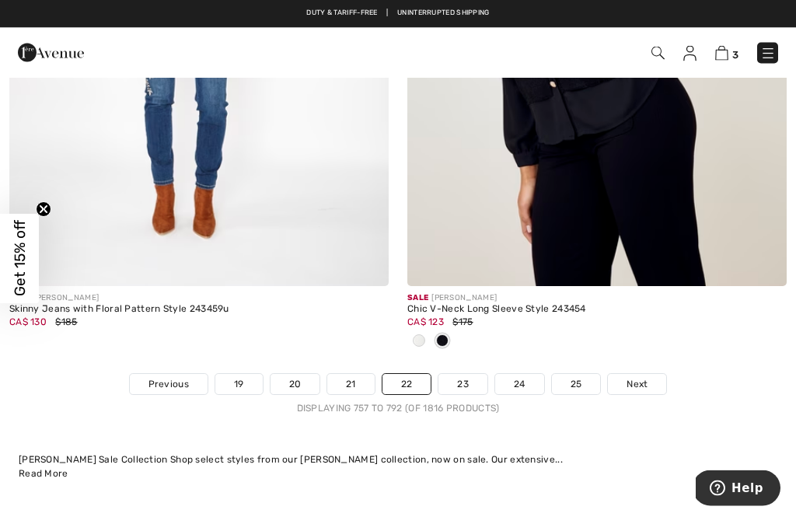
scroll to position [11762, 0]
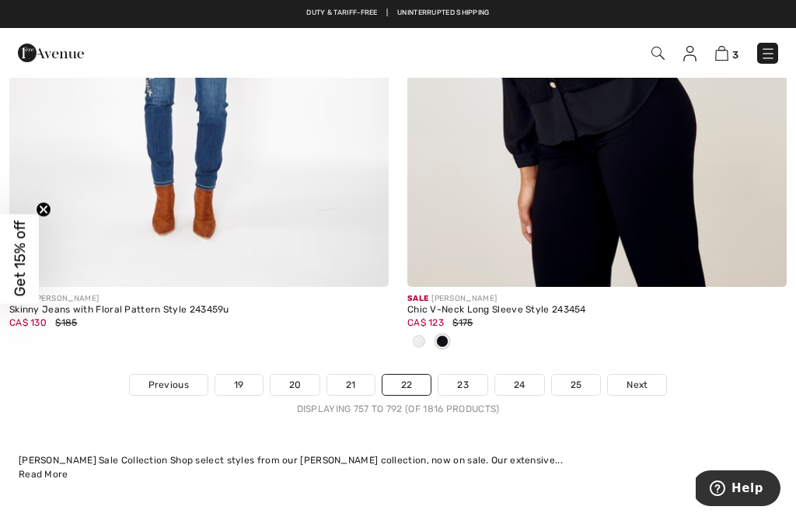
click at [455, 375] on link "23" at bounding box center [463, 385] width 49 height 20
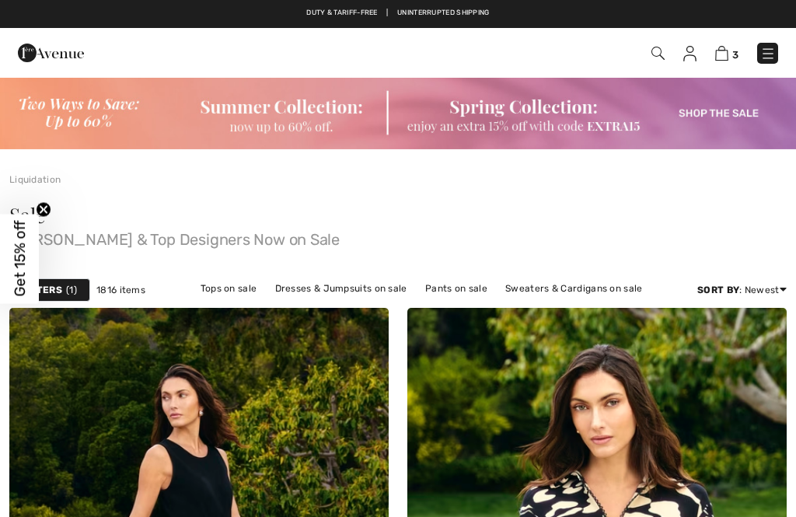
checkbox input "true"
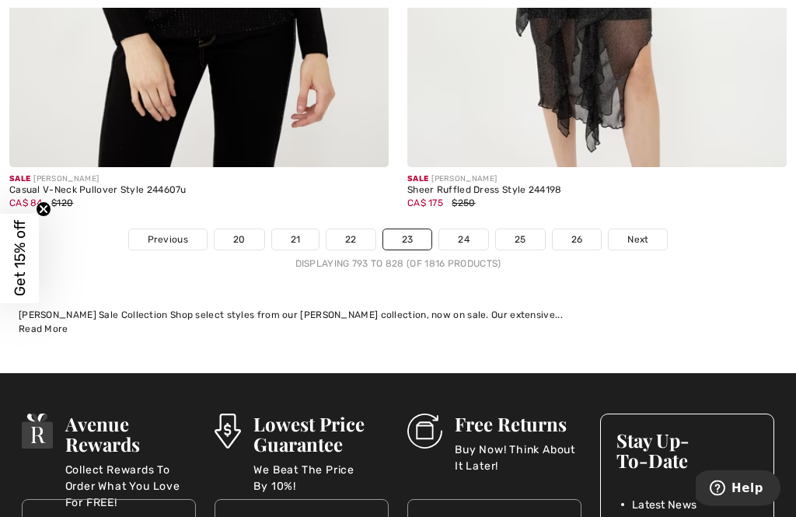
scroll to position [11834, 0]
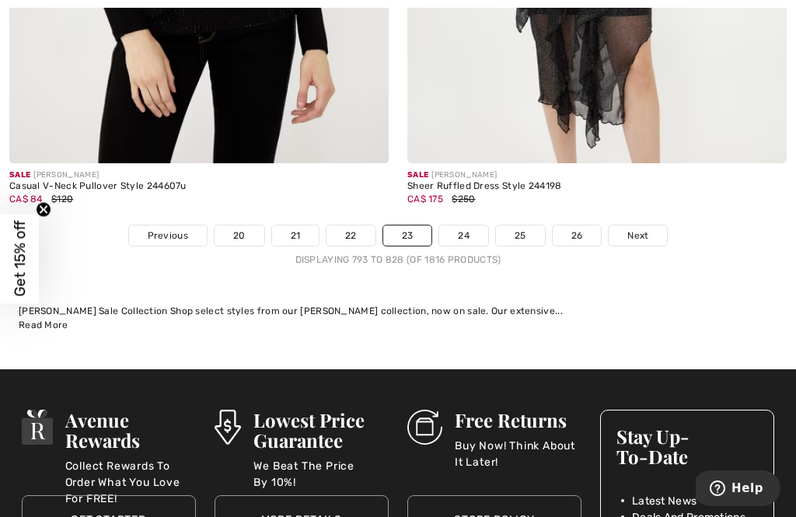
click at [452, 226] on link "24" at bounding box center [463, 236] width 49 height 20
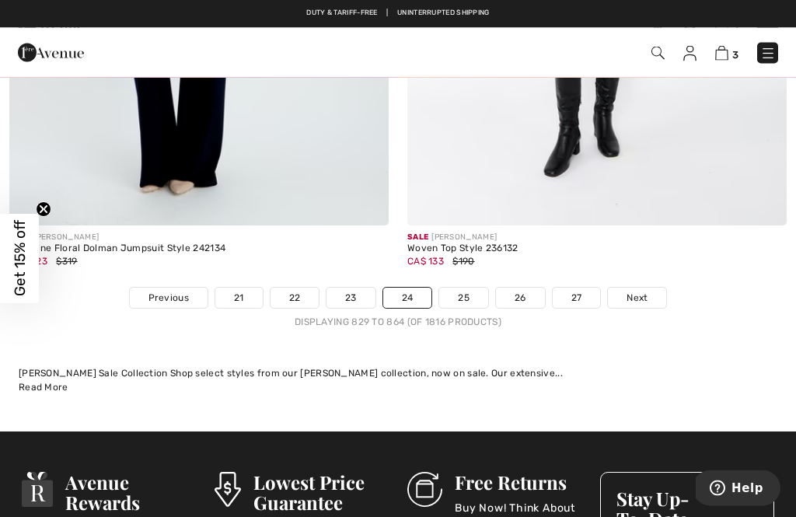
scroll to position [11669, 0]
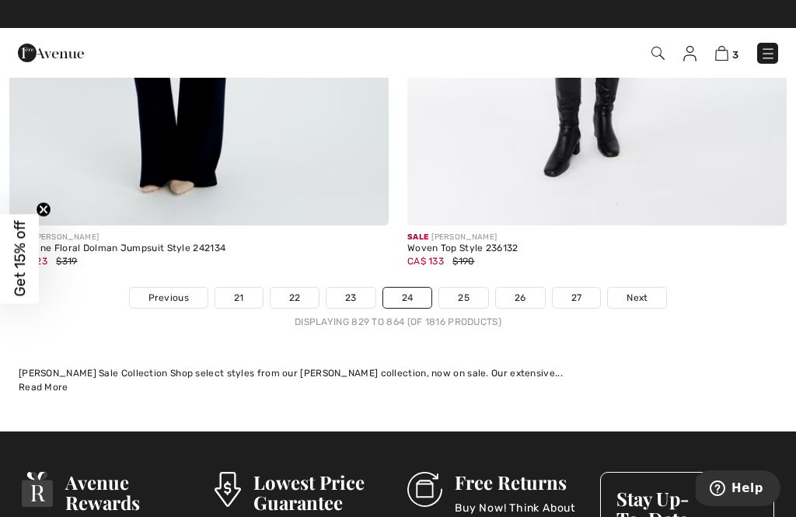
click at [458, 288] on link "25" at bounding box center [463, 298] width 49 height 20
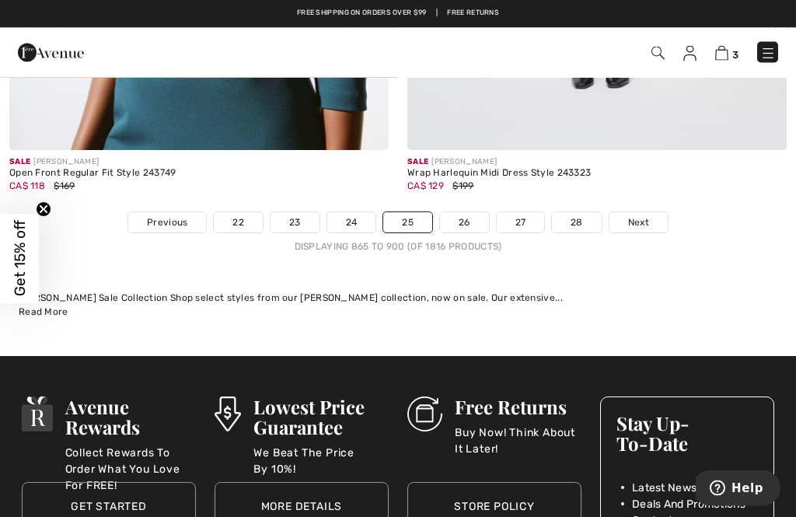
scroll to position [12000, 0]
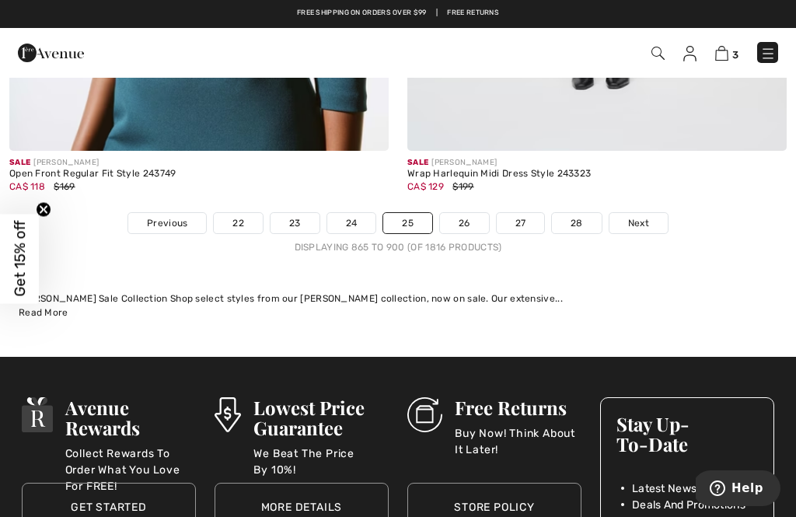
click at [459, 213] on link "26" at bounding box center [464, 223] width 49 height 20
click at [453, 213] on link "26" at bounding box center [464, 223] width 49 height 20
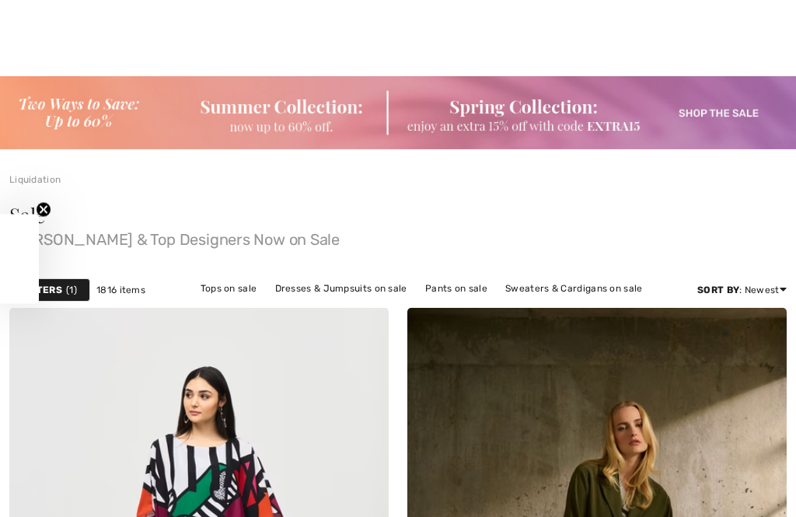
checkbox input "true"
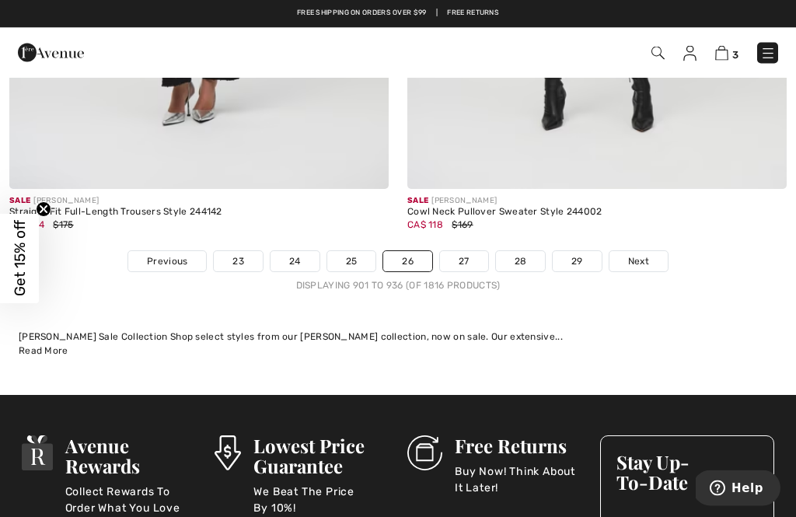
scroll to position [11937, 0]
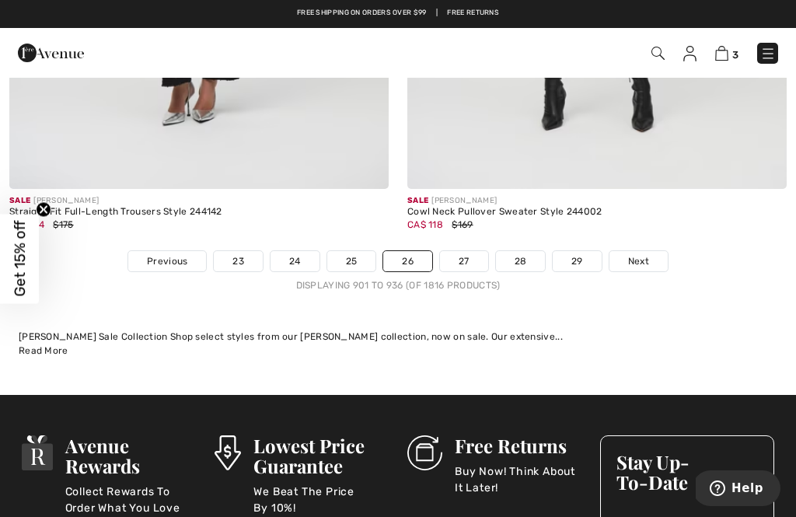
click at [457, 255] on link "27" at bounding box center [464, 261] width 48 height 20
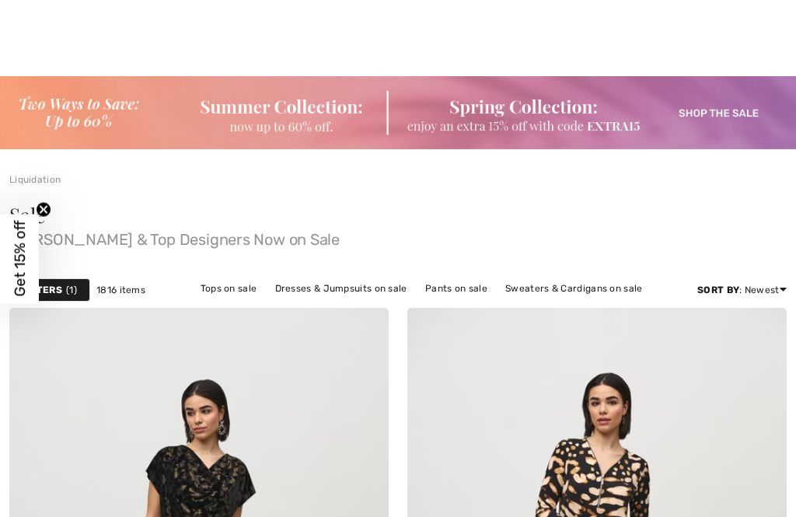
checkbox input "true"
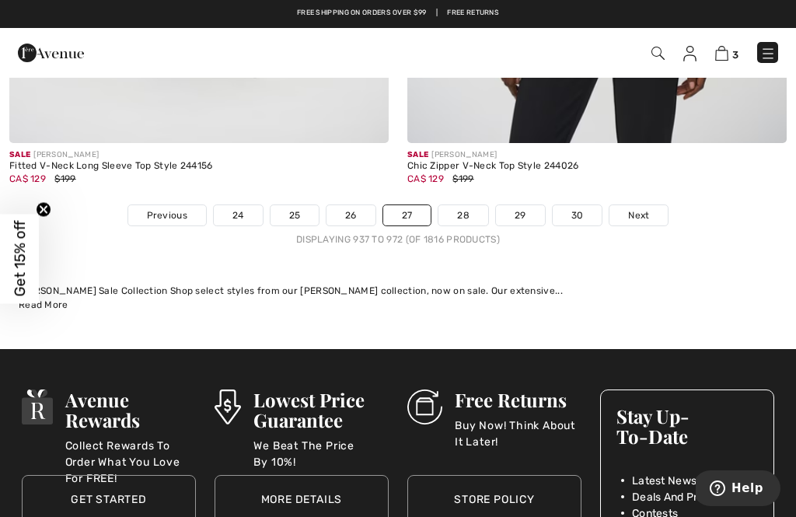
scroll to position [12067, 0]
